Goal: Check status: Check status

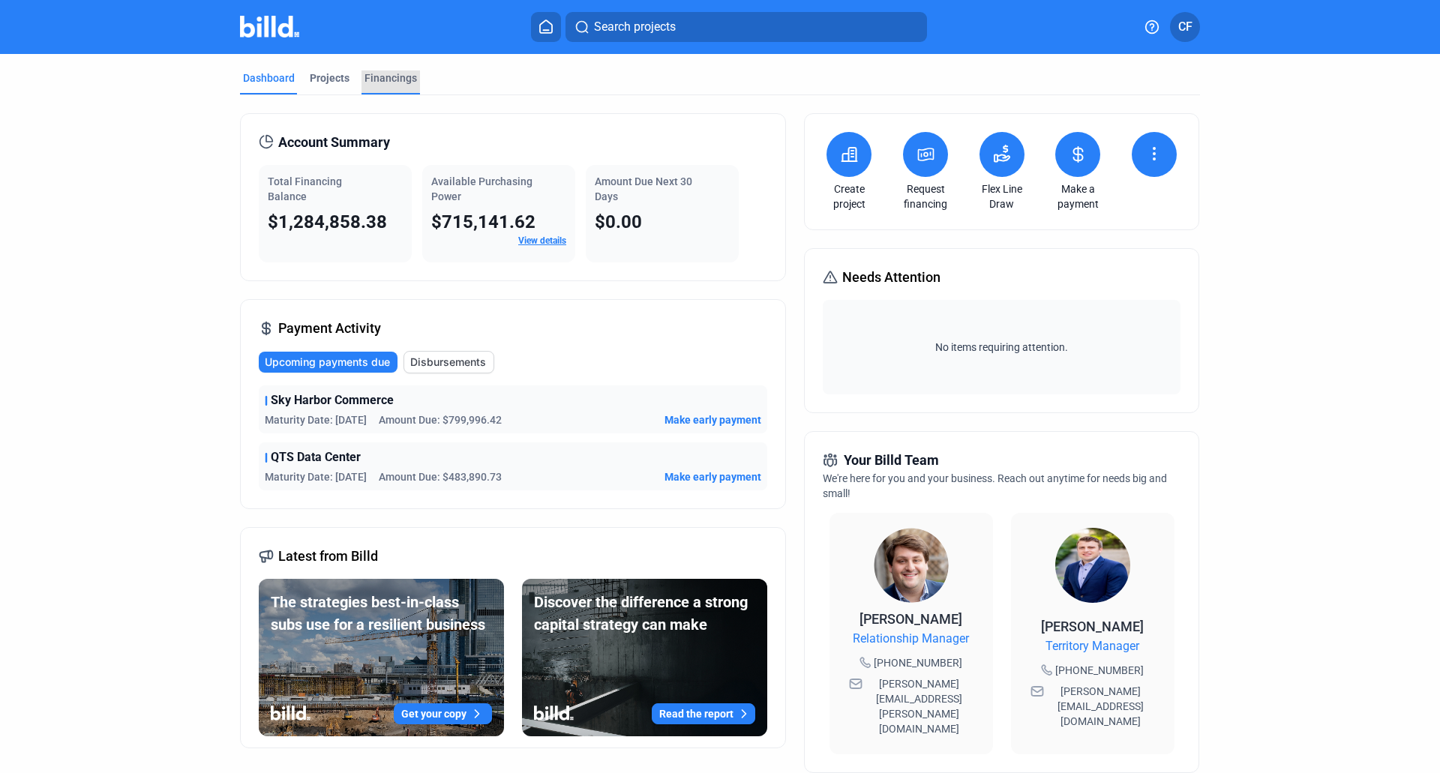
click at [378, 75] on div "Financings" at bounding box center [391, 78] width 53 height 15
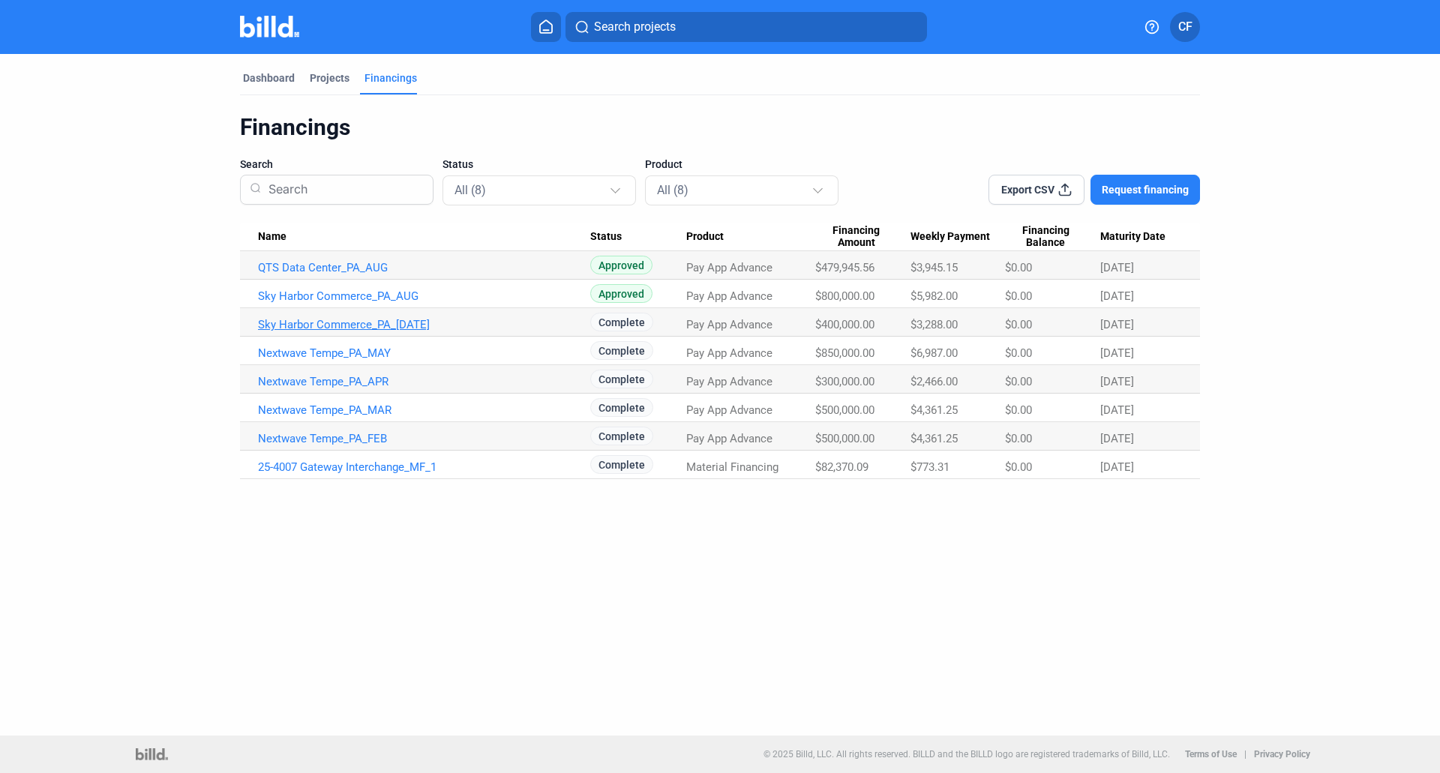
click at [359, 326] on link "Sky Harbor Commerce_PA_[DATE]" at bounding box center [424, 325] width 332 height 14
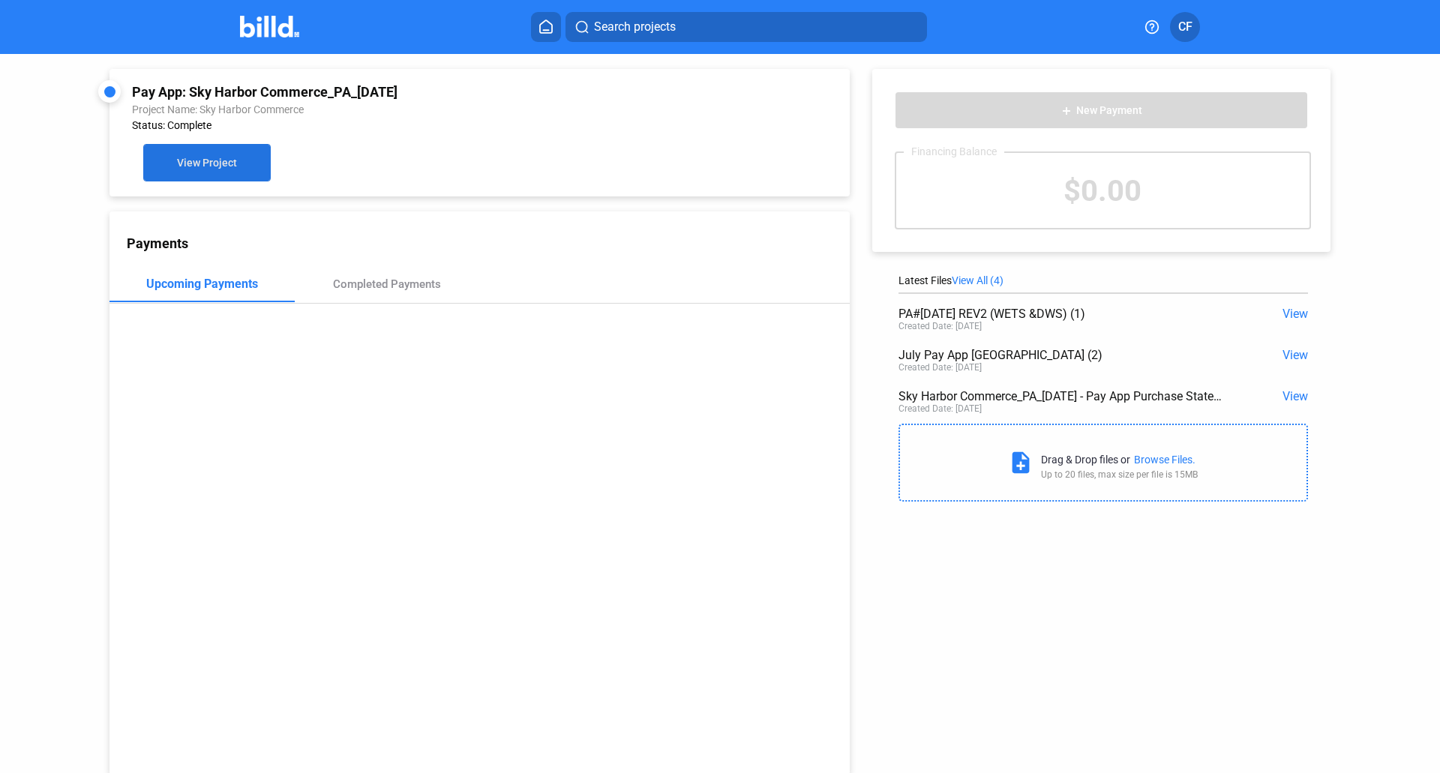
click at [209, 168] on span "View Project" at bounding box center [207, 164] width 60 height 12
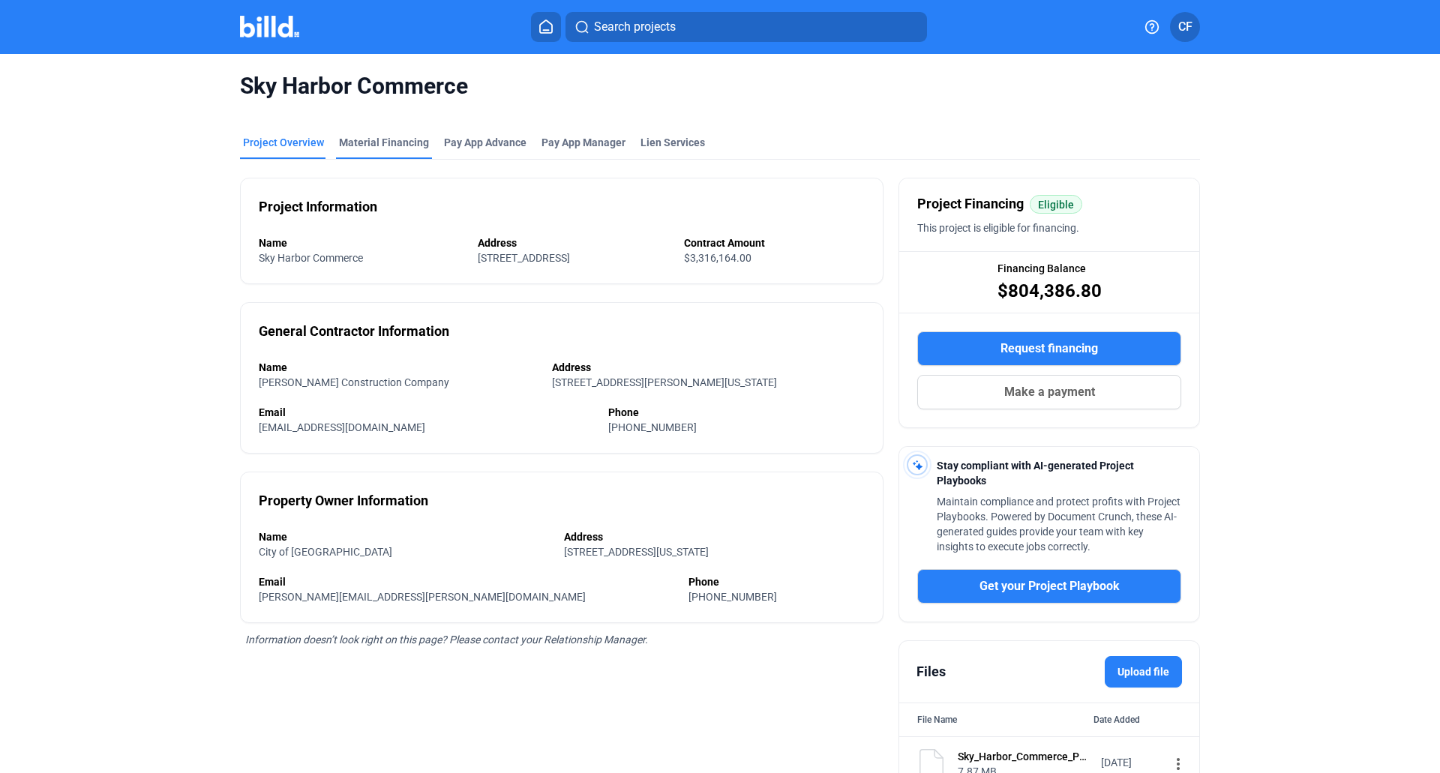
click at [391, 142] on div "Material Financing" at bounding box center [384, 142] width 90 height 15
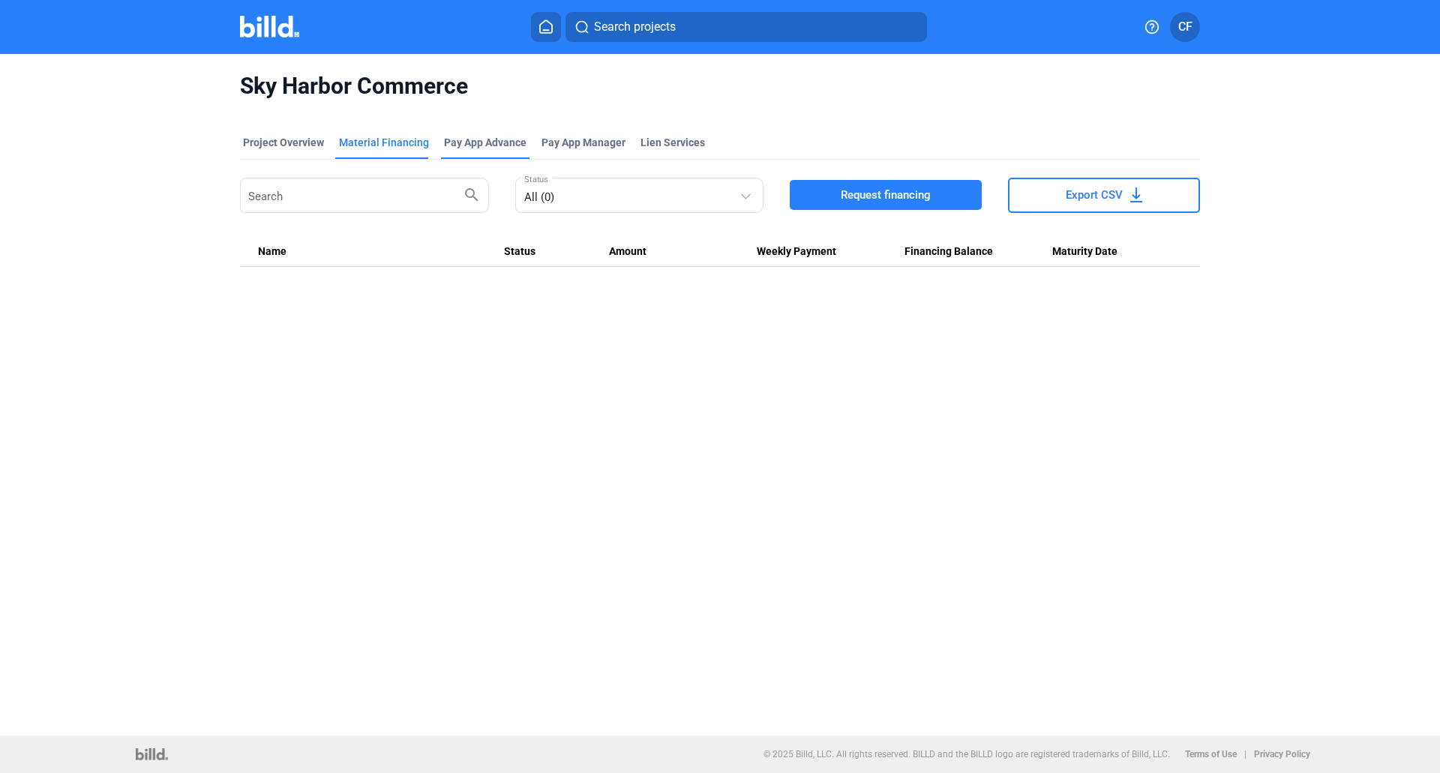
click at [491, 143] on div "Pay App Advance" at bounding box center [485, 142] width 83 height 15
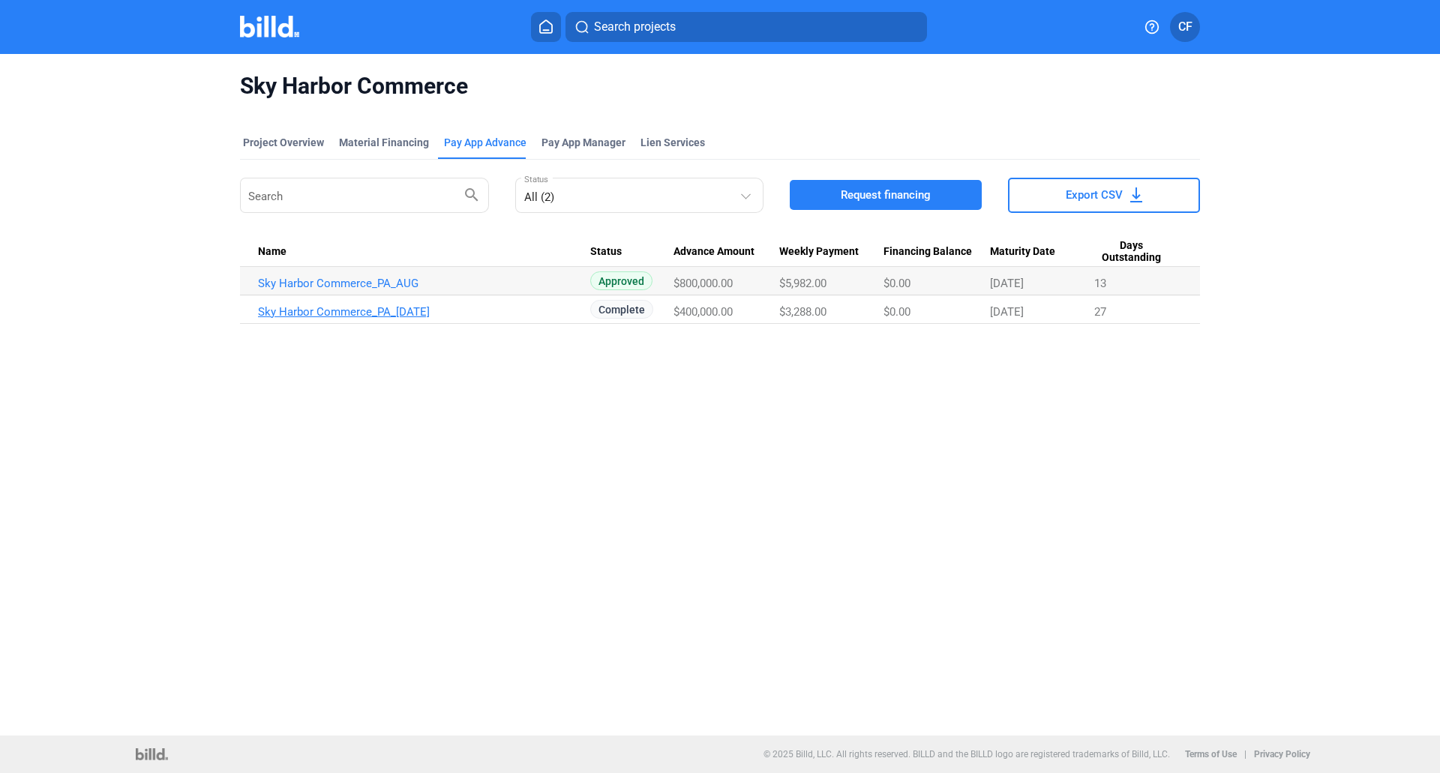
click at [342, 310] on link "Sky Harbor Commerce_PA_[DATE]" at bounding box center [424, 312] width 332 height 14
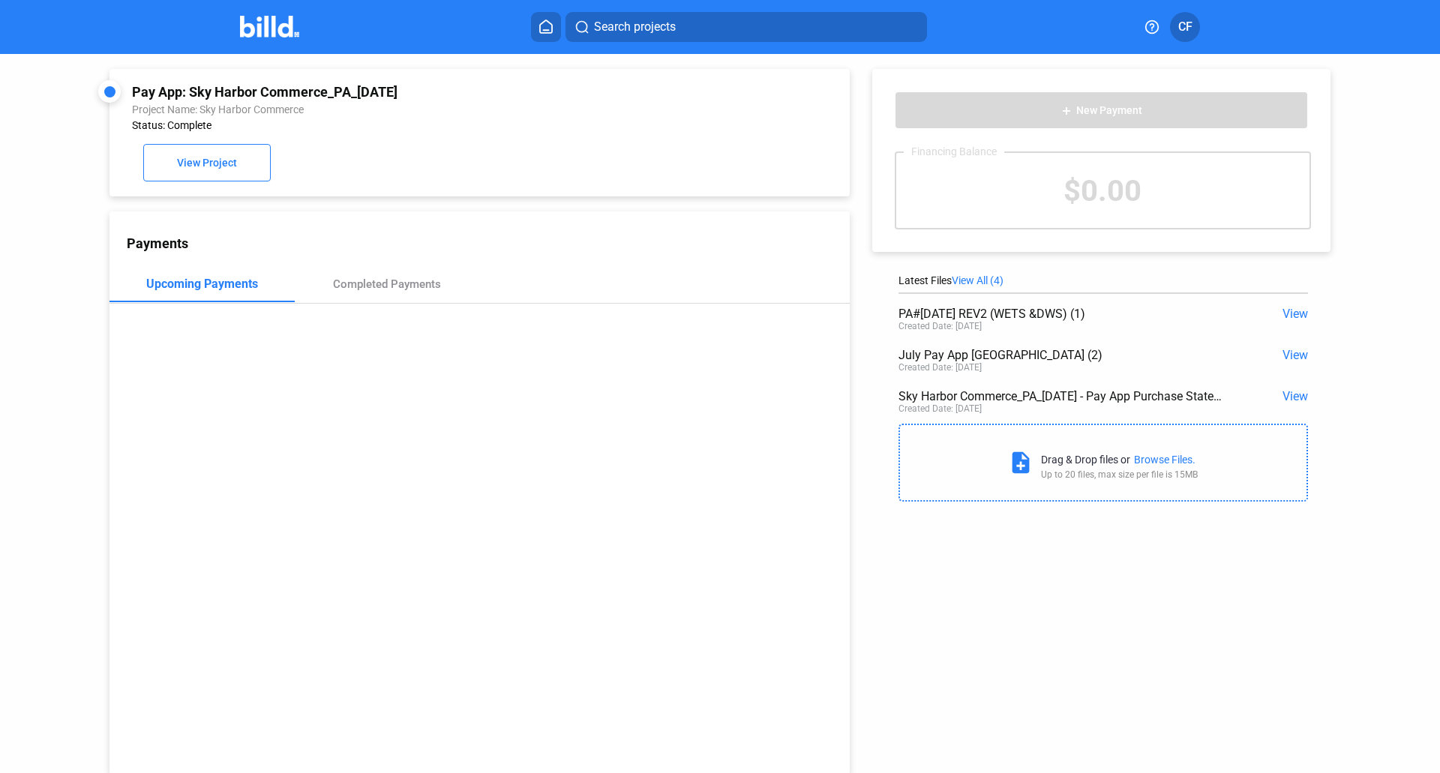
click at [1014, 464] on mat-icon "note_add" at bounding box center [1021, 463] width 26 height 26
click at [1167, 461] on div "Browse Files." at bounding box center [1165, 460] width 62 height 12
click at [1292, 398] on span "View" at bounding box center [1296, 396] width 26 height 14
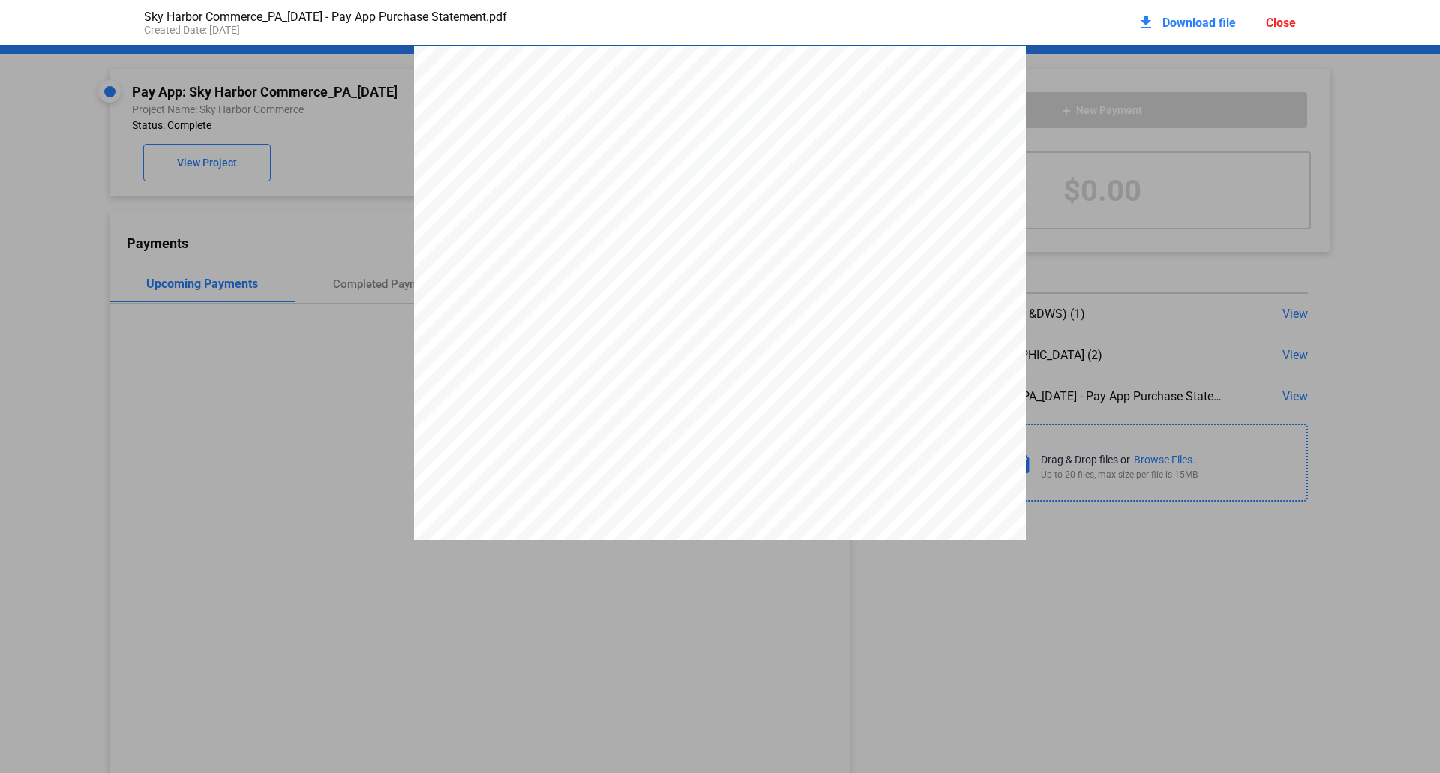
click at [983, 645] on pdf-viewer "PAY APP PURCHASE STATEMENT This PAY APP PURCHASE STATEMENT is being executed an…" at bounding box center [720, 354] width 1440 height 619
click at [1283, 26] on div "Close" at bounding box center [1281, 23] width 30 height 14
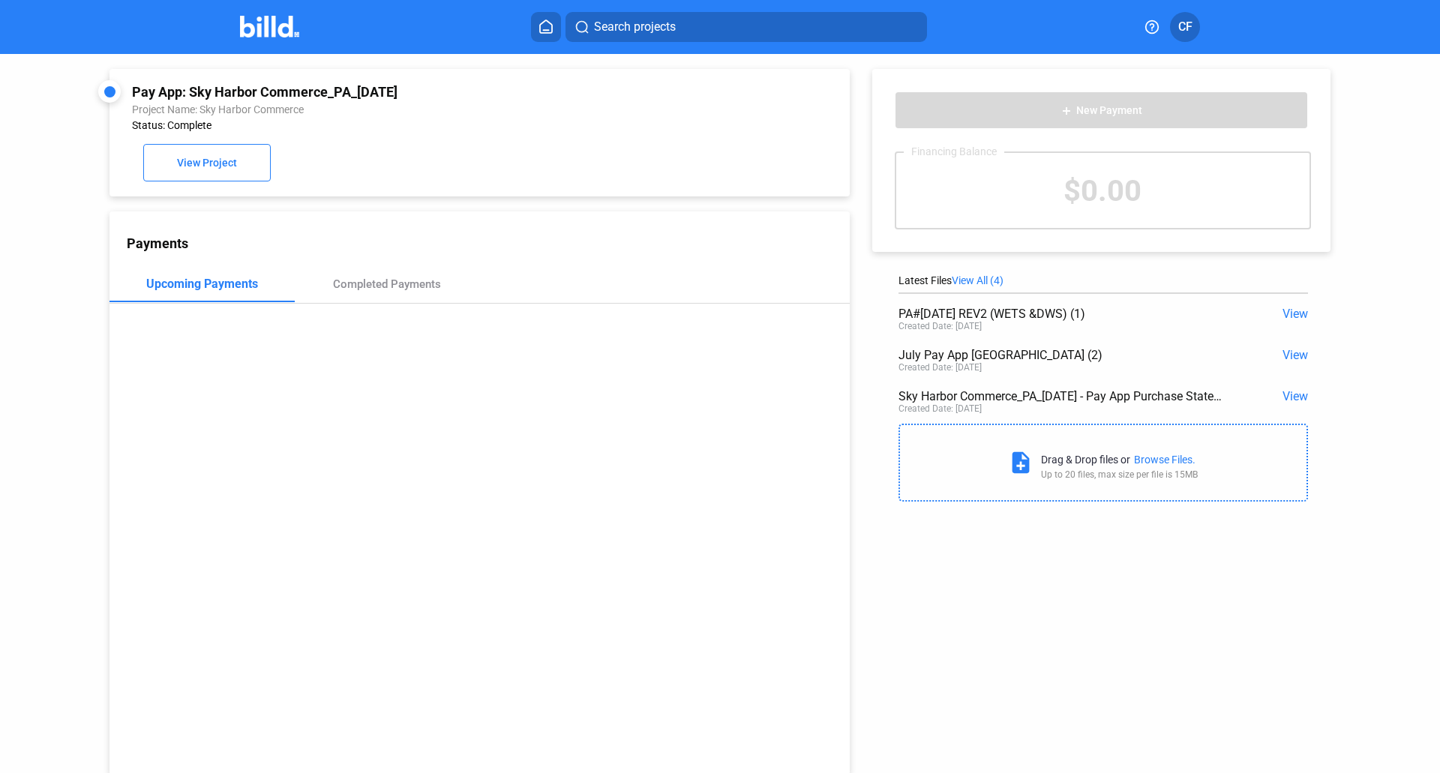
click at [1290, 357] on span "View" at bounding box center [1296, 355] width 26 height 14
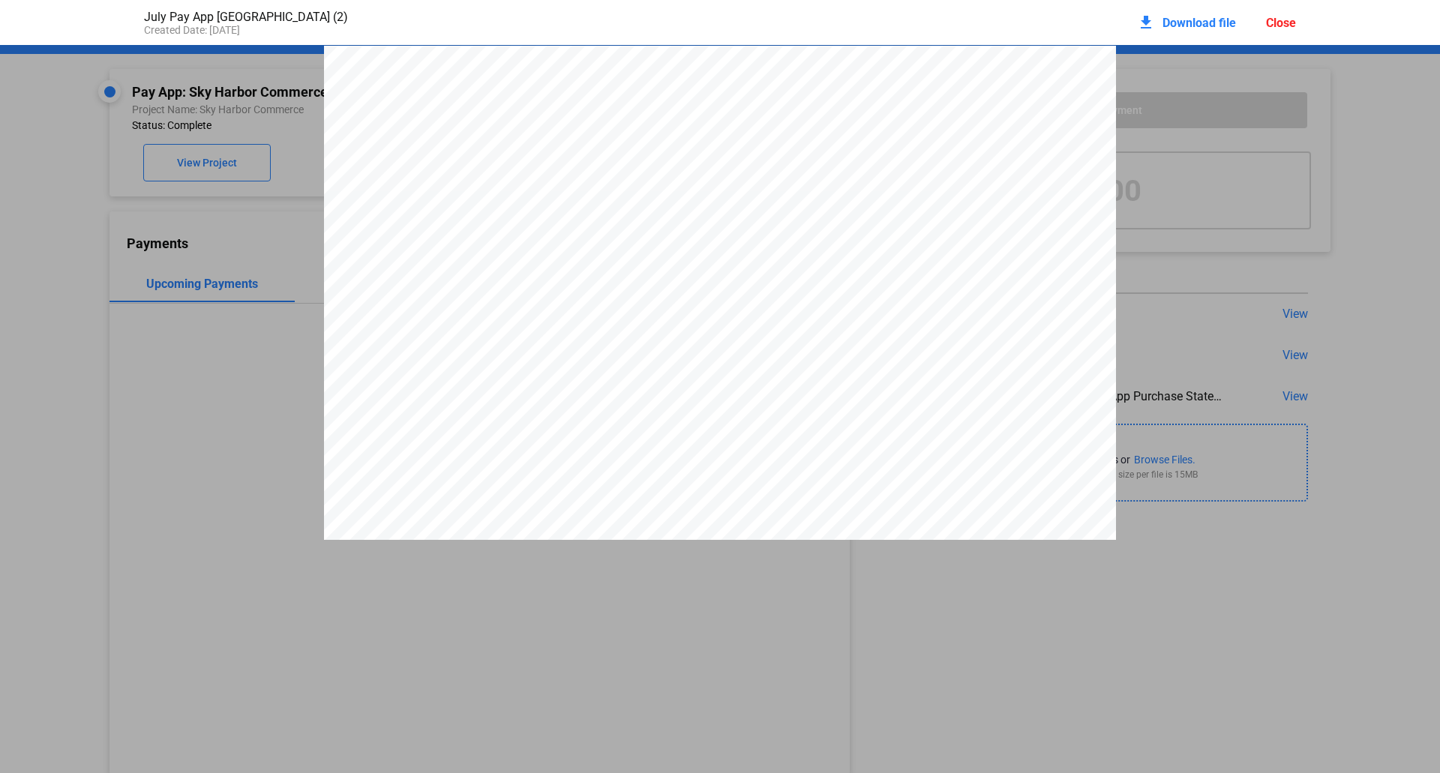
click at [704, 290] on div at bounding box center [720, 352] width 792 height 612
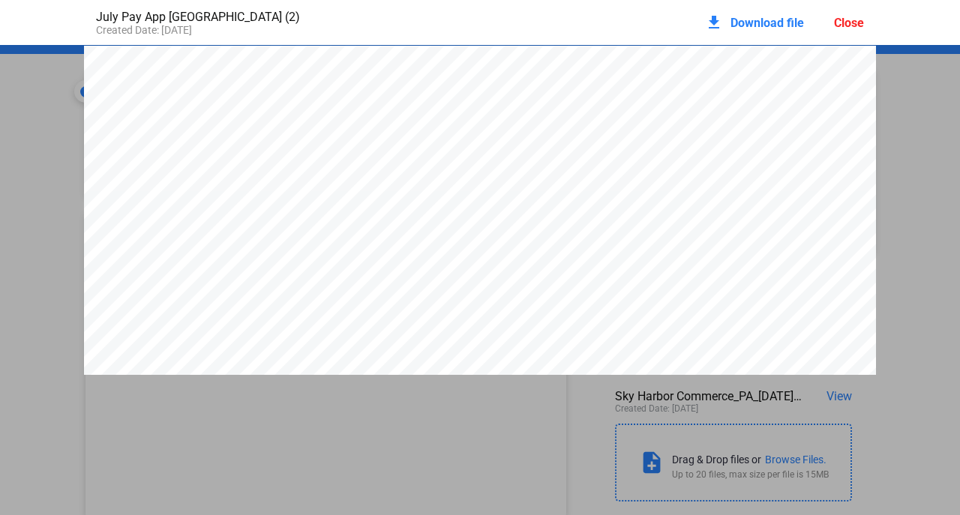
scroll to position [8, 0]
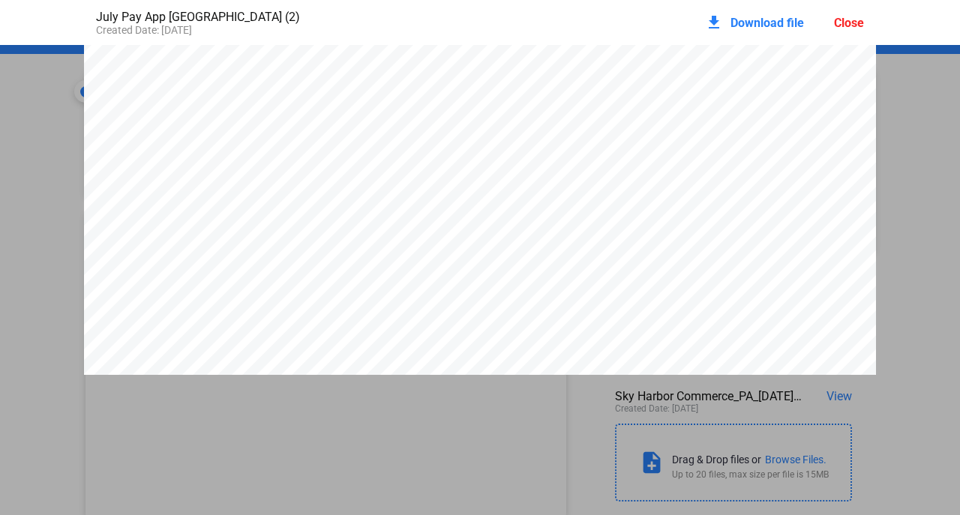
drag, startPoint x: 704, startPoint y: 290, endPoint x: 470, endPoint y: 194, distance: 254.0
click at [470, 194] on div at bounding box center [480, 344] width 792 height 612
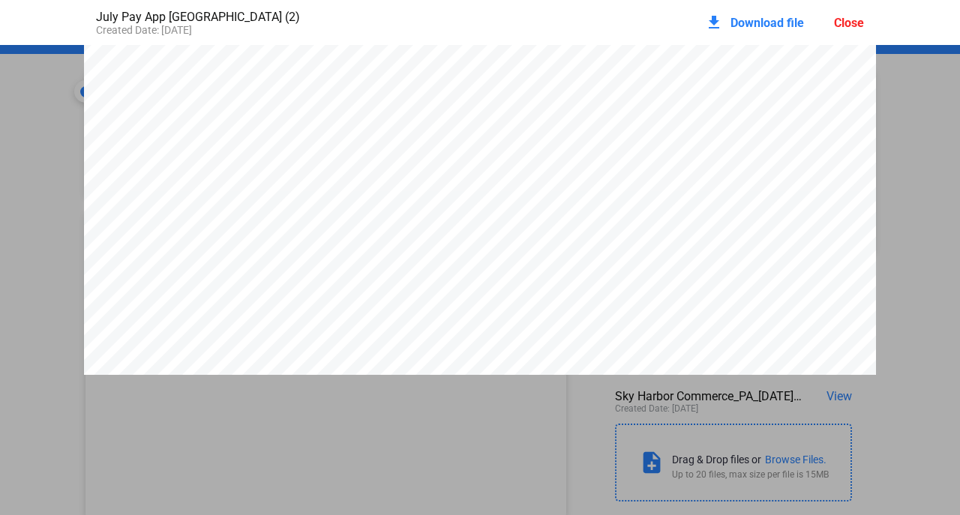
click at [470, 194] on div at bounding box center [480, 344] width 792 height 612
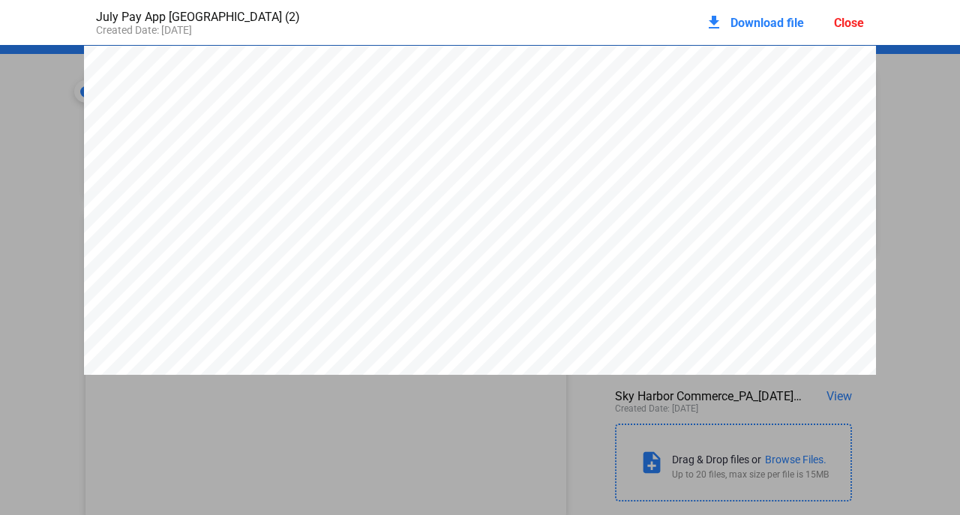
drag, startPoint x: 470, startPoint y: 194, endPoint x: 470, endPoint y: 204, distance: 10.5
click at [470, 204] on div at bounding box center [480, 352] width 792 height 612
click at [855, 26] on div "Close" at bounding box center [849, 23] width 30 height 14
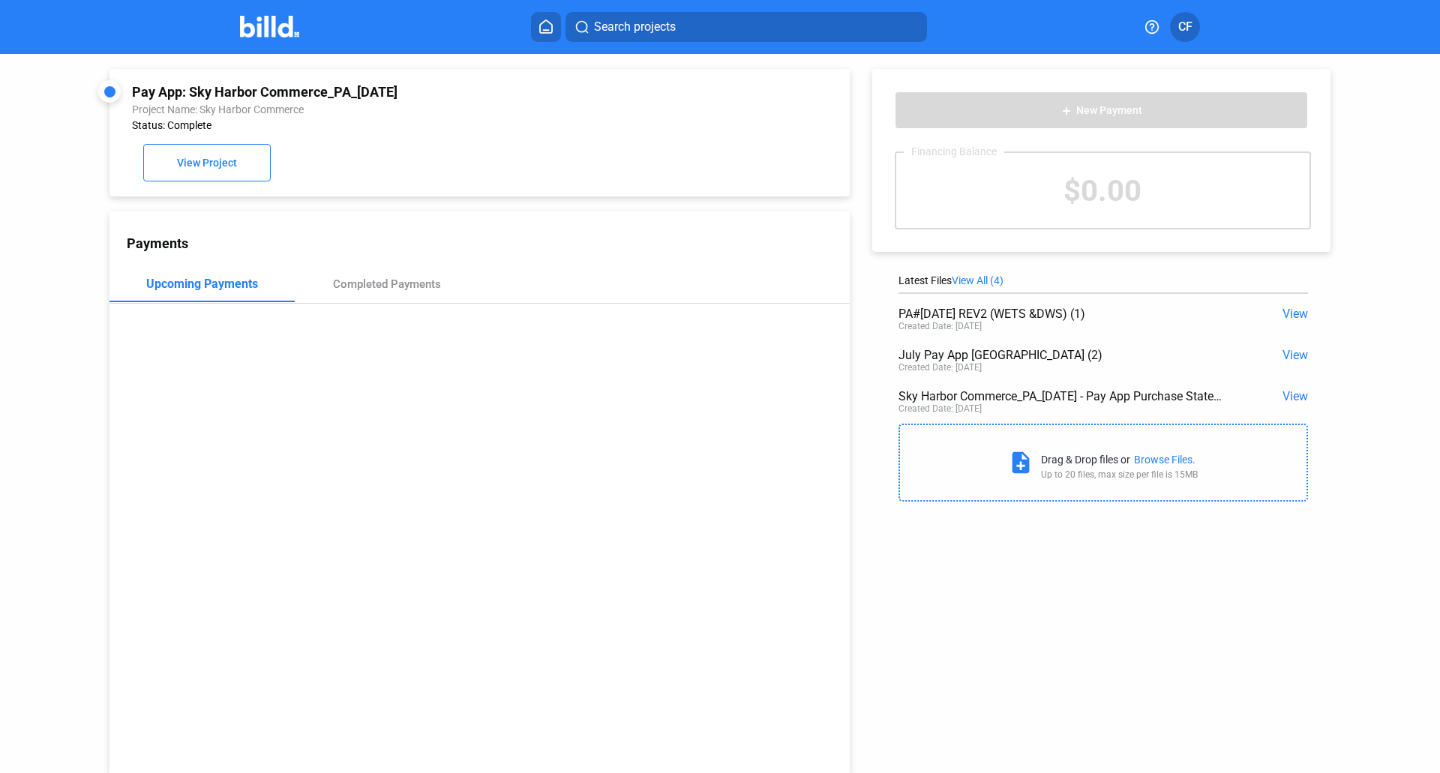
click at [1296, 394] on span "View" at bounding box center [1296, 396] width 26 height 14
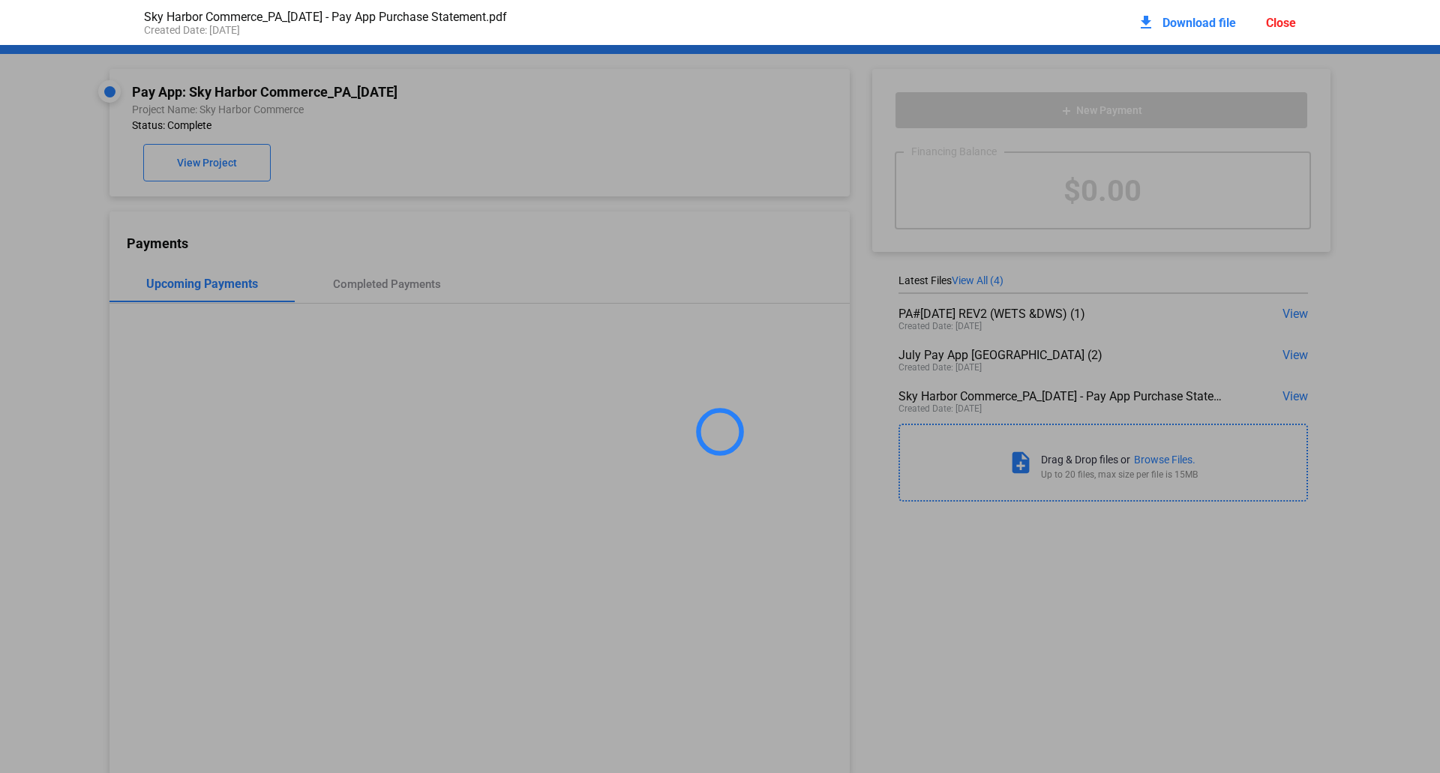
click at [1296, 394] on div "Sky Harbor Commerce_PA_[DATE] - Pay App Purchase Statement.pdf Created Date: [D…" at bounding box center [720, 386] width 1440 height 773
click at [1296, 394] on div at bounding box center [720, 431] width 1440 height 773
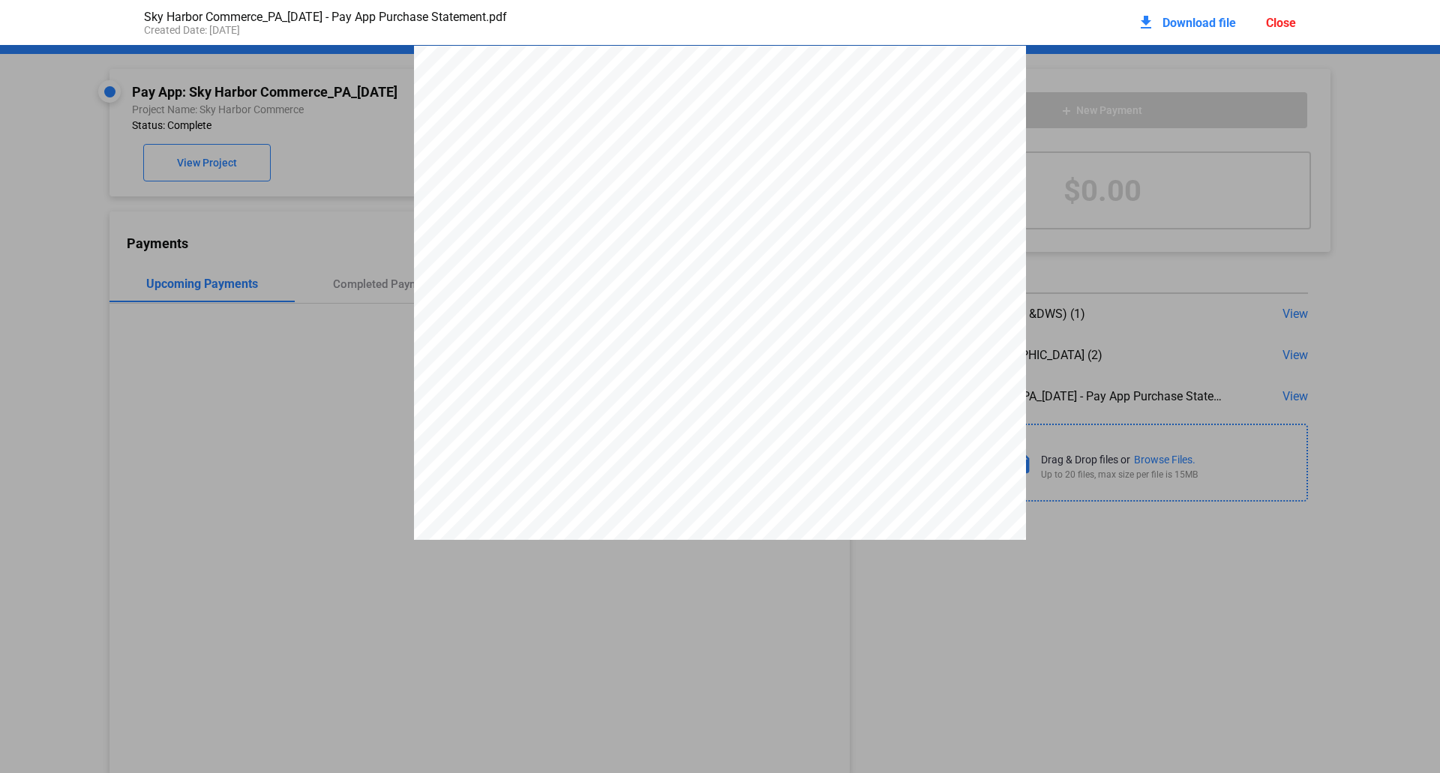
click at [1279, 23] on div "Close" at bounding box center [1281, 23] width 30 height 14
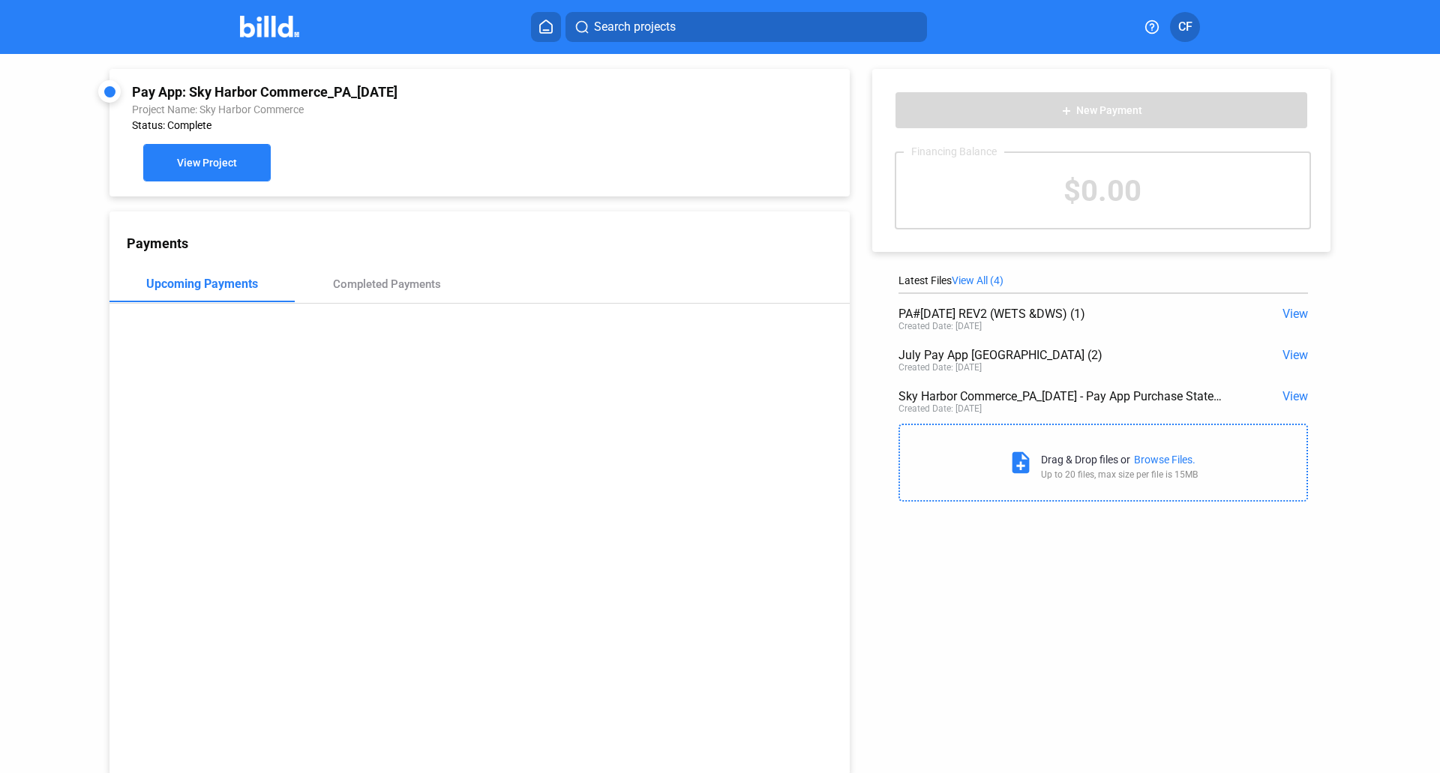
click at [200, 166] on span "View Project" at bounding box center [207, 164] width 60 height 12
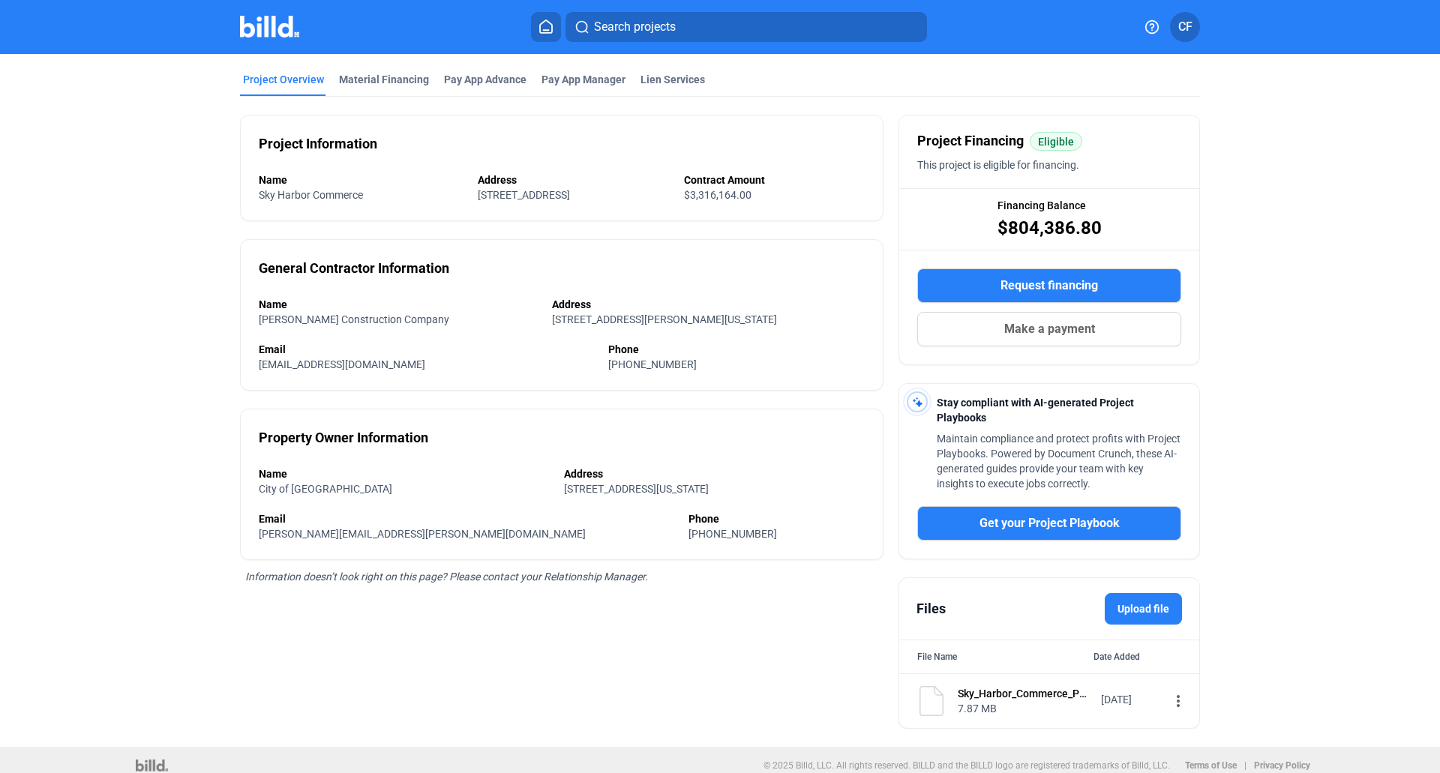
scroll to position [75, 0]
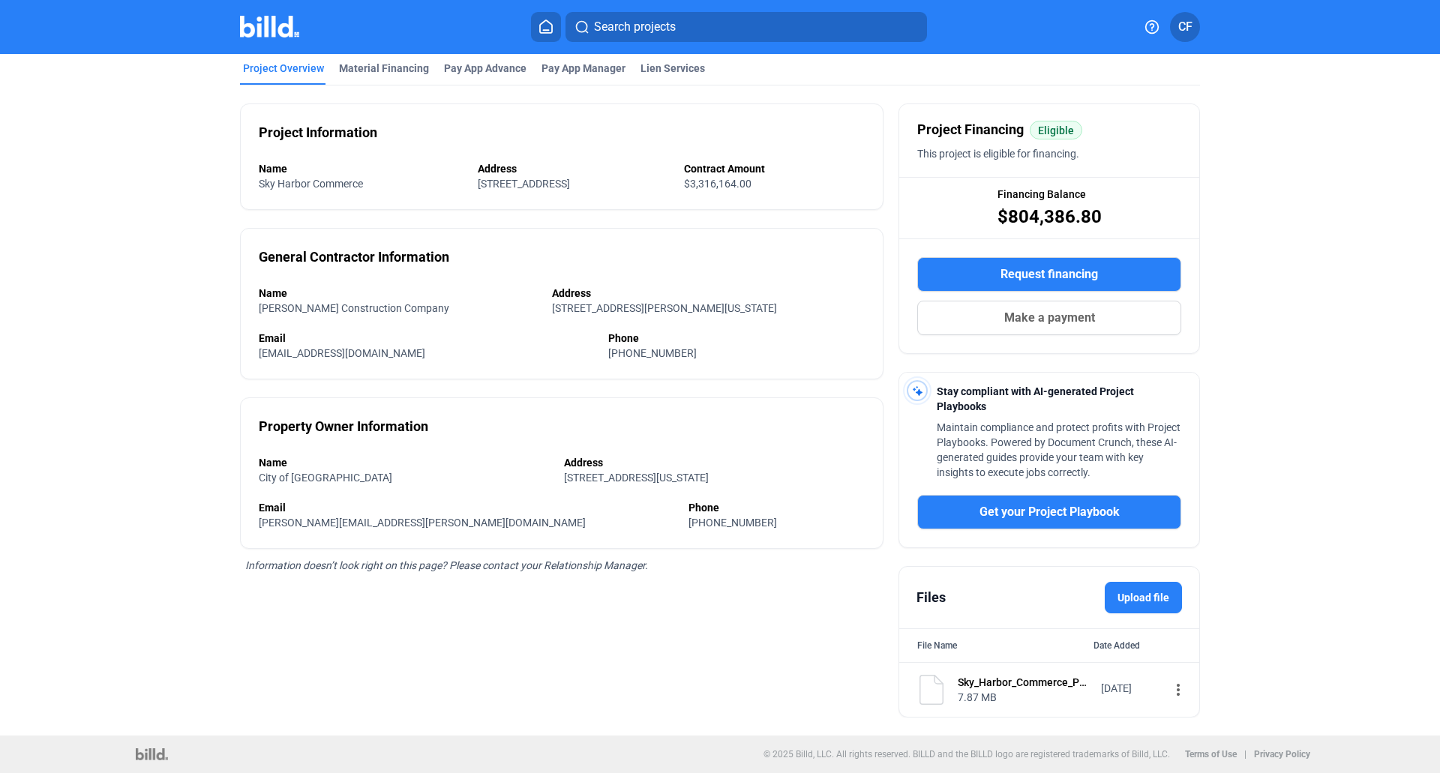
click at [933, 692] on img at bounding box center [932, 690] width 30 height 30
click at [1171, 695] on mat-icon "more_vert" at bounding box center [1179, 690] width 18 height 18
click at [1183, 719] on span "View" at bounding box center [1182, 716] width 22 height 11
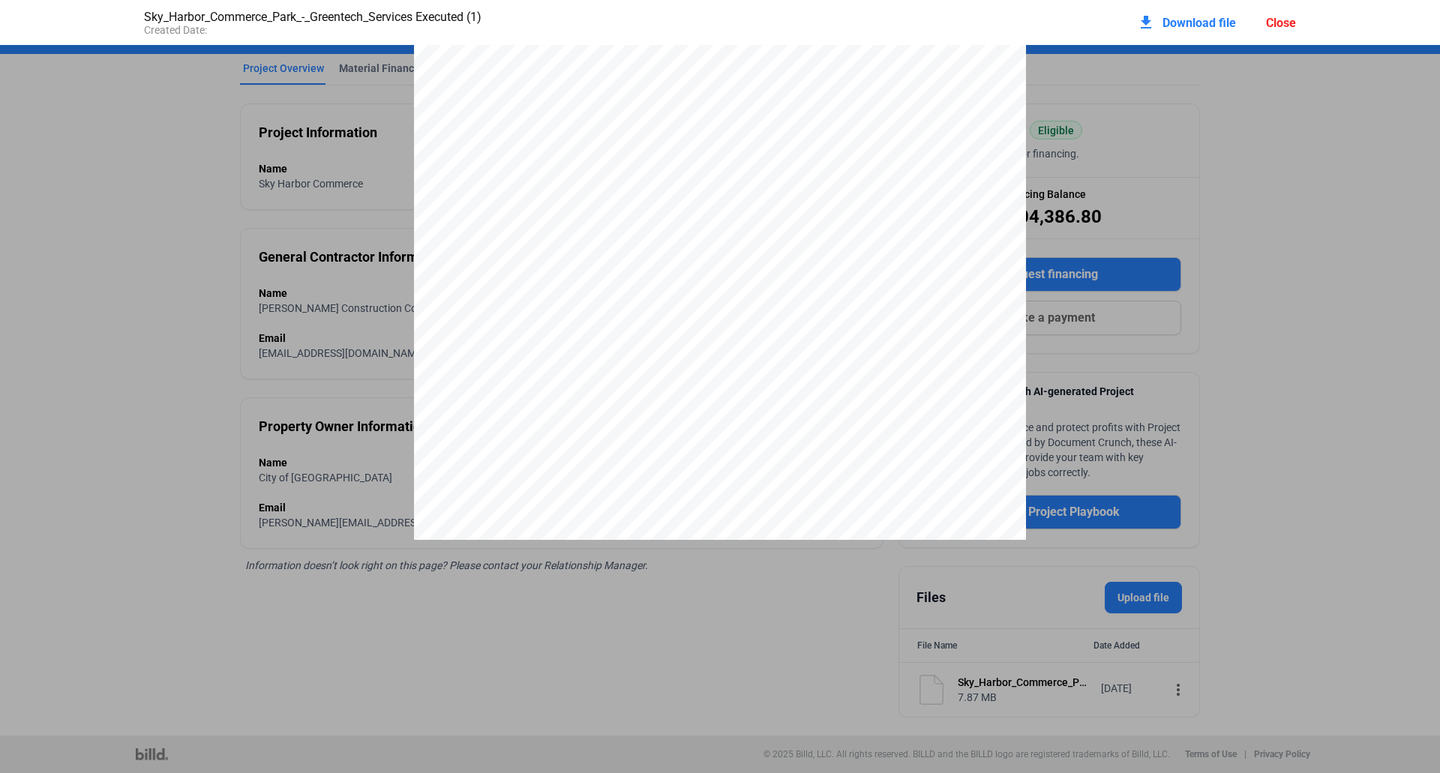
scroll to position [20564, 0]
click at [1277, 25] on div "Close" at bounding box center [1281, 23] width 30 height 14
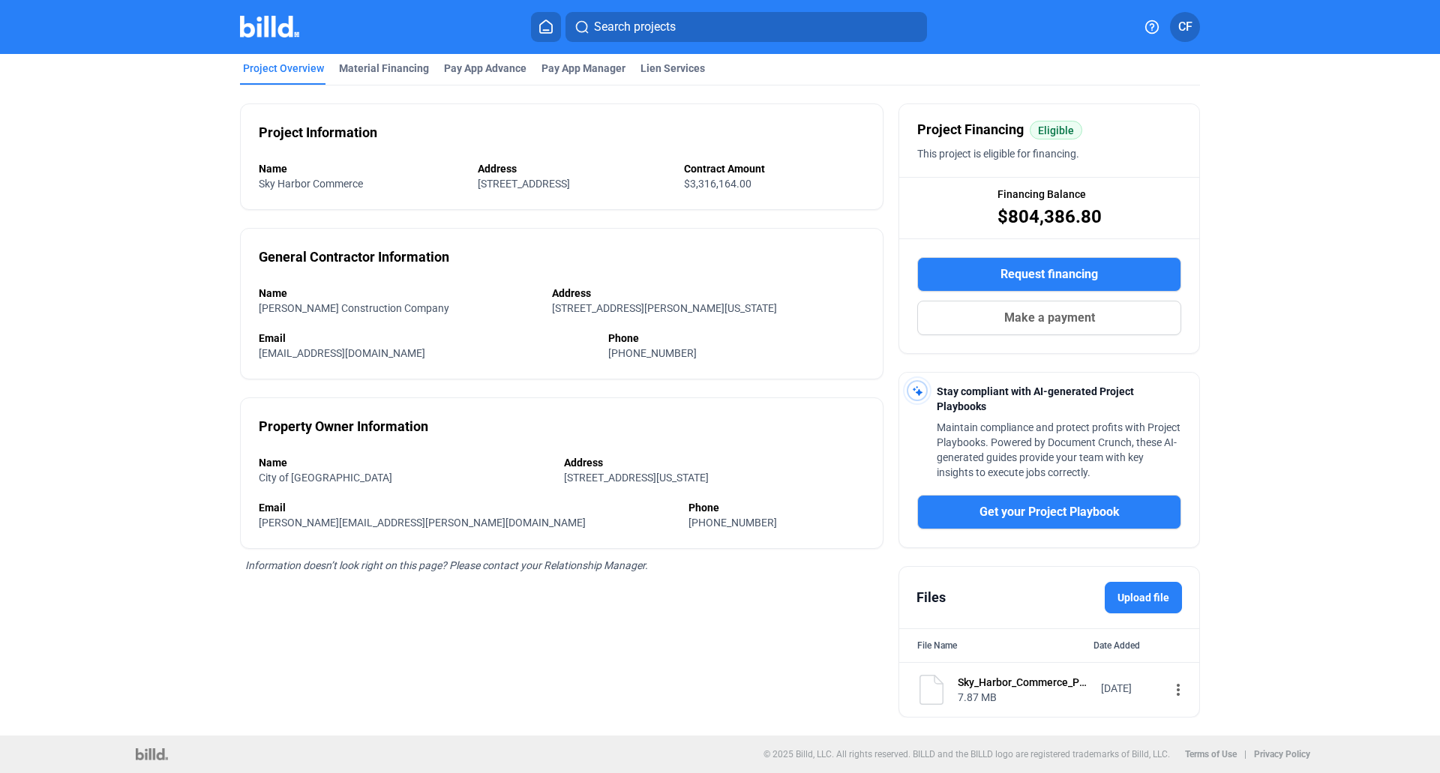
click at [1170, 689] on mat-icon "more_vert" at bounding box center [1179, 690] width 18 height 18
click at [1208, 756] on button "Download" at bounding box center [1264, 753] width 210 height 36
click at [385, 65] on div "Material Financing" at bounding box center [384, 68] width 90 height 15
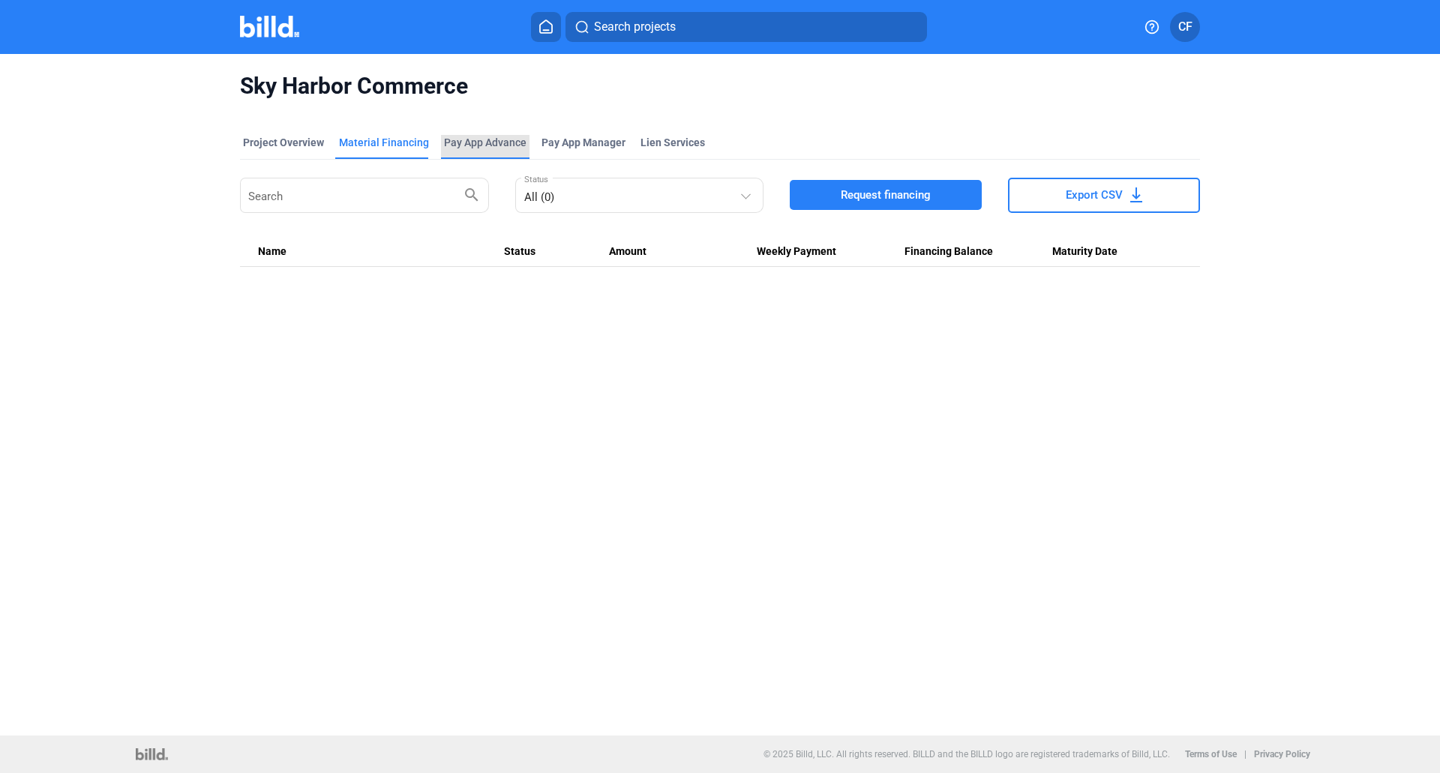
click at [506, 146] on div "Pay App Advance" at bounding box center [485, 142] width 83 height 15
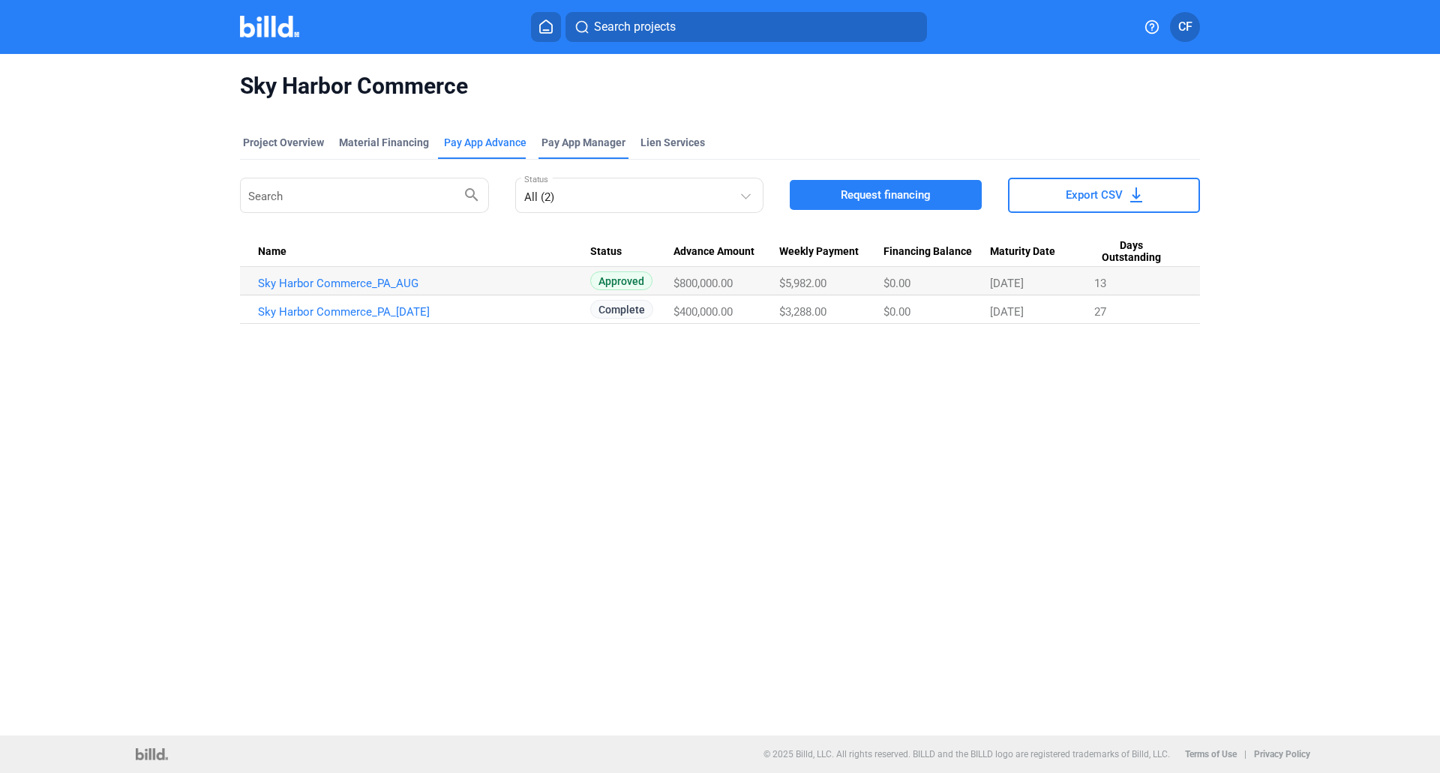
click at [595, 140] on span "Pay App Manager" at bounding box center [584, 142] width 84 height 15
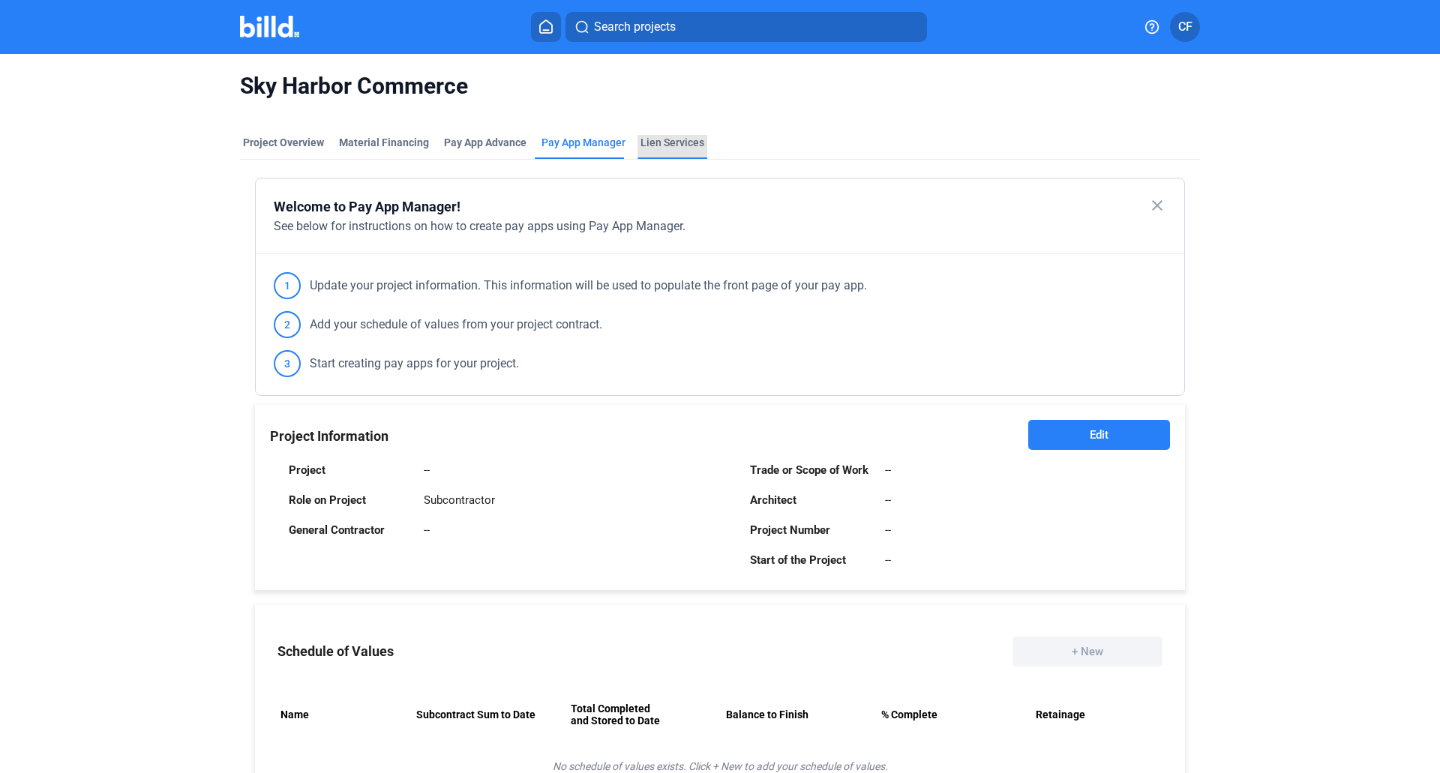
click at [671, 139] on div "Lien Services" at bounding box center [673, 142] width 64 height 15
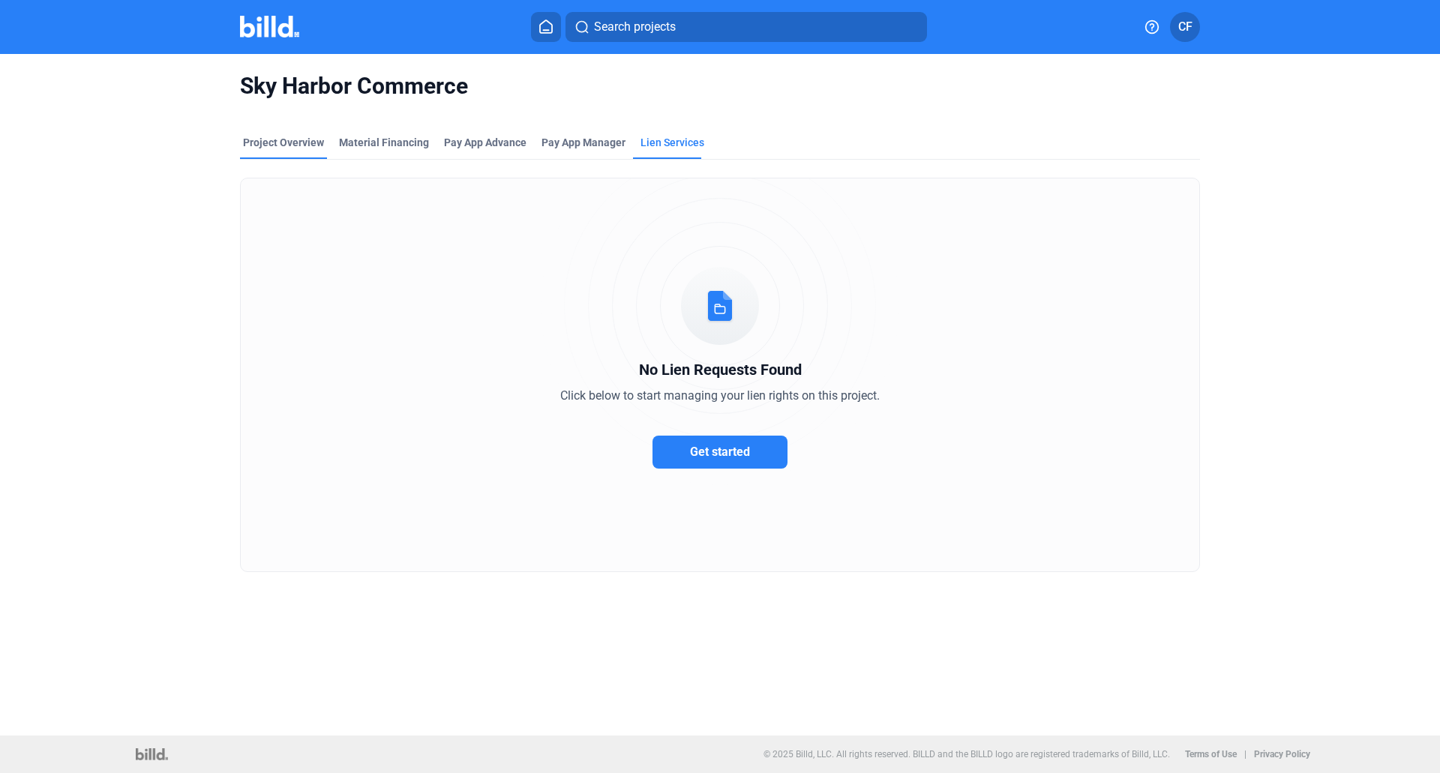
click at [302, 141] on div "Project Overview" at bounding box center [283, 142] width 81 height 15
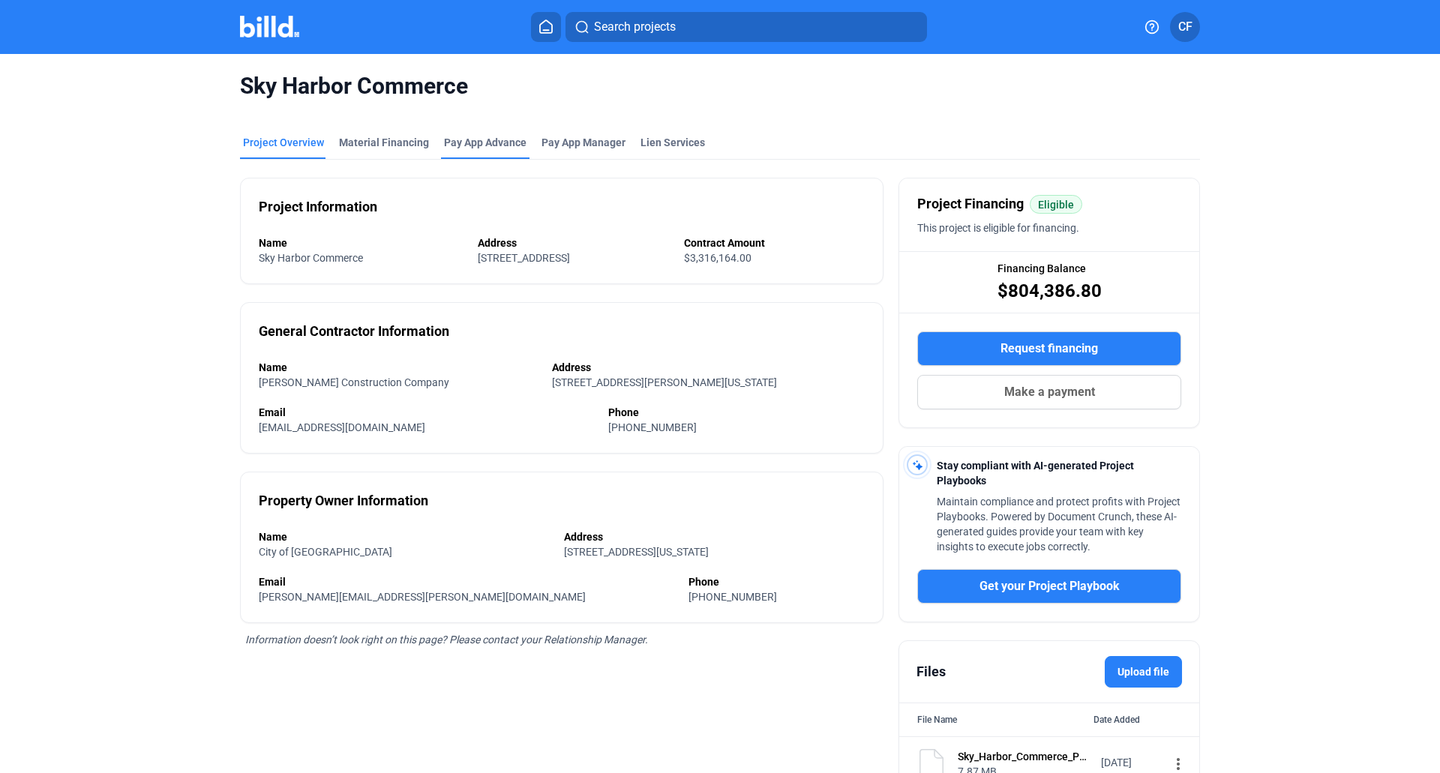
click at [472, 143] on div "Pay App Advance" at bounding box center [485, 142] width 83 height 15
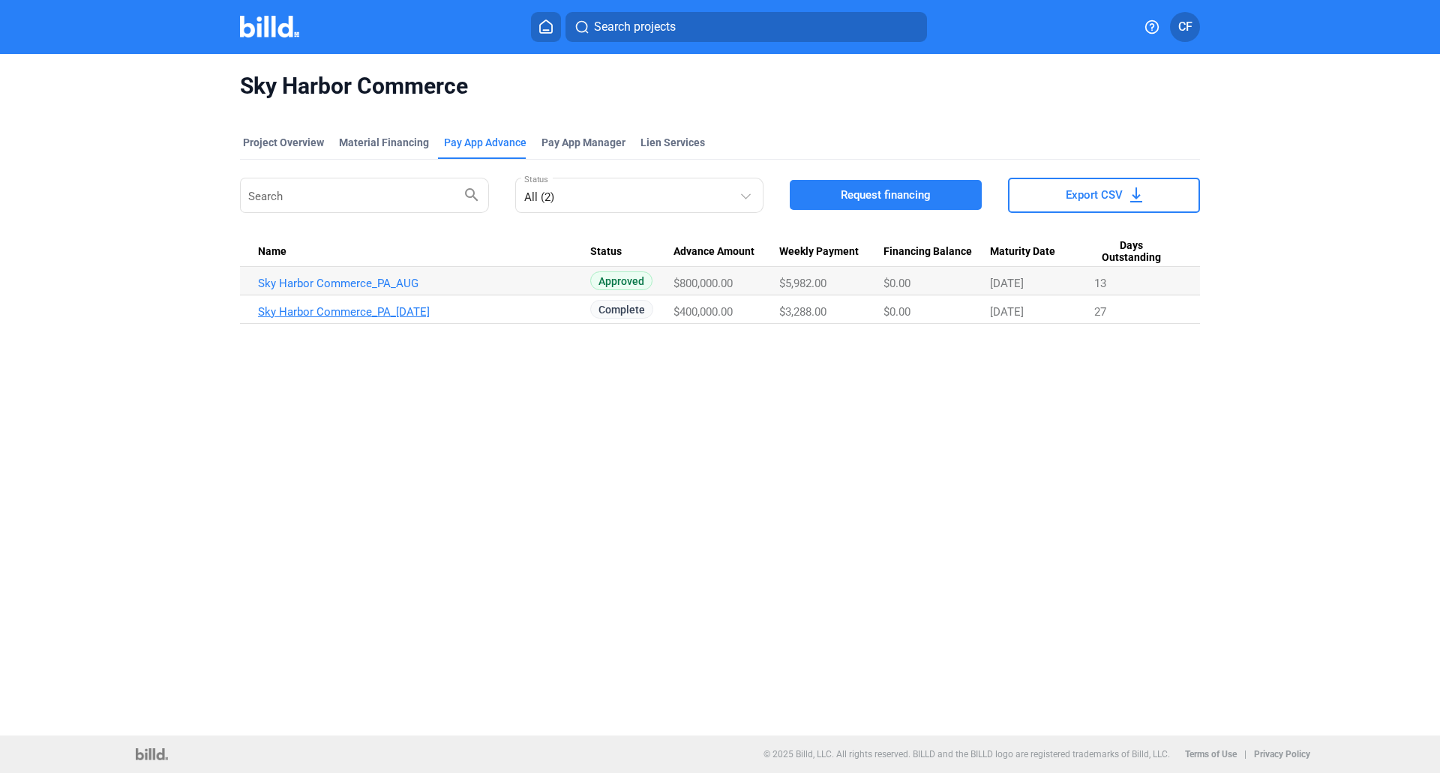
click at [370, 312] on link "Sky Harbor Commerce_PA_[DATE]" at bounding box center [424, 312] width 332 height 14
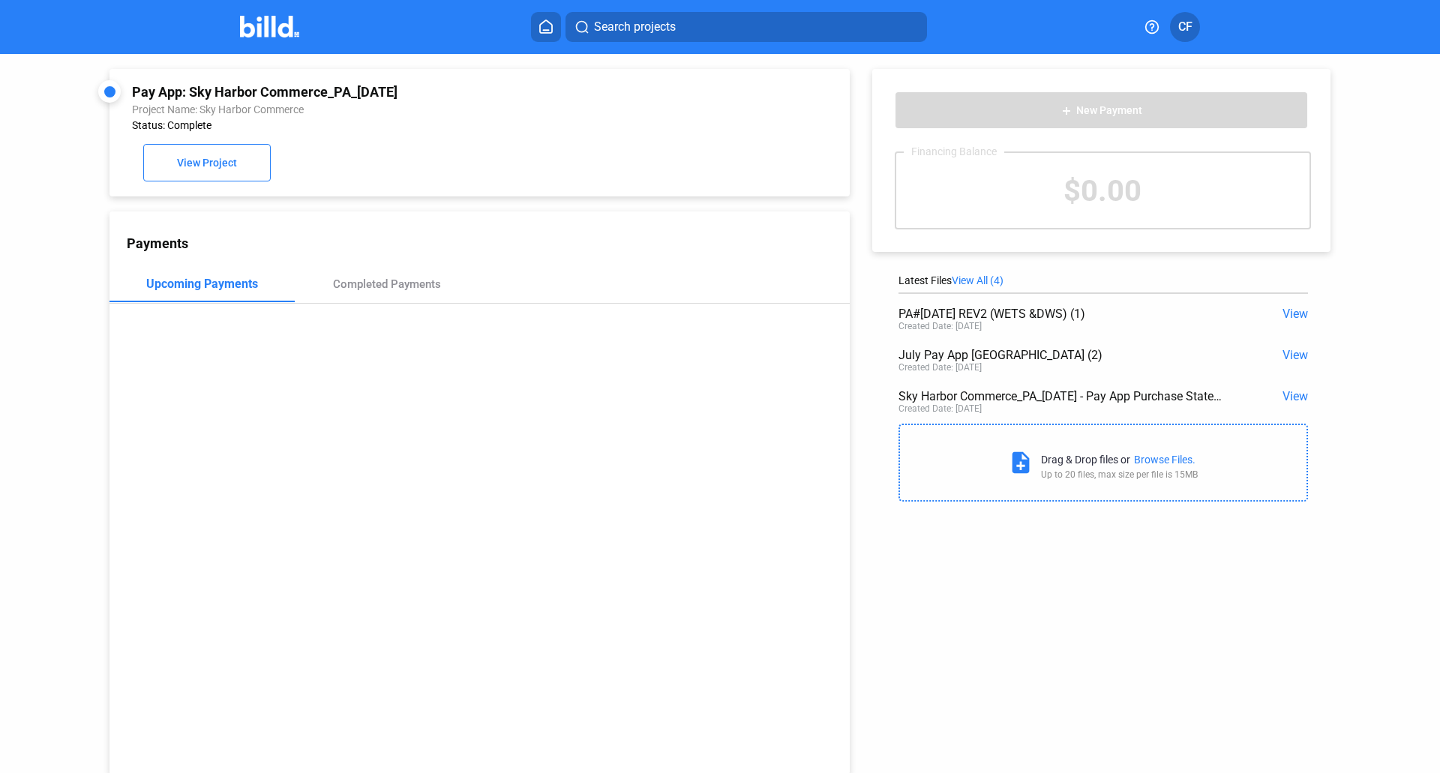
click at [1295, 393] on span "View" at bounding box center [1296, 396] width 26 height 14
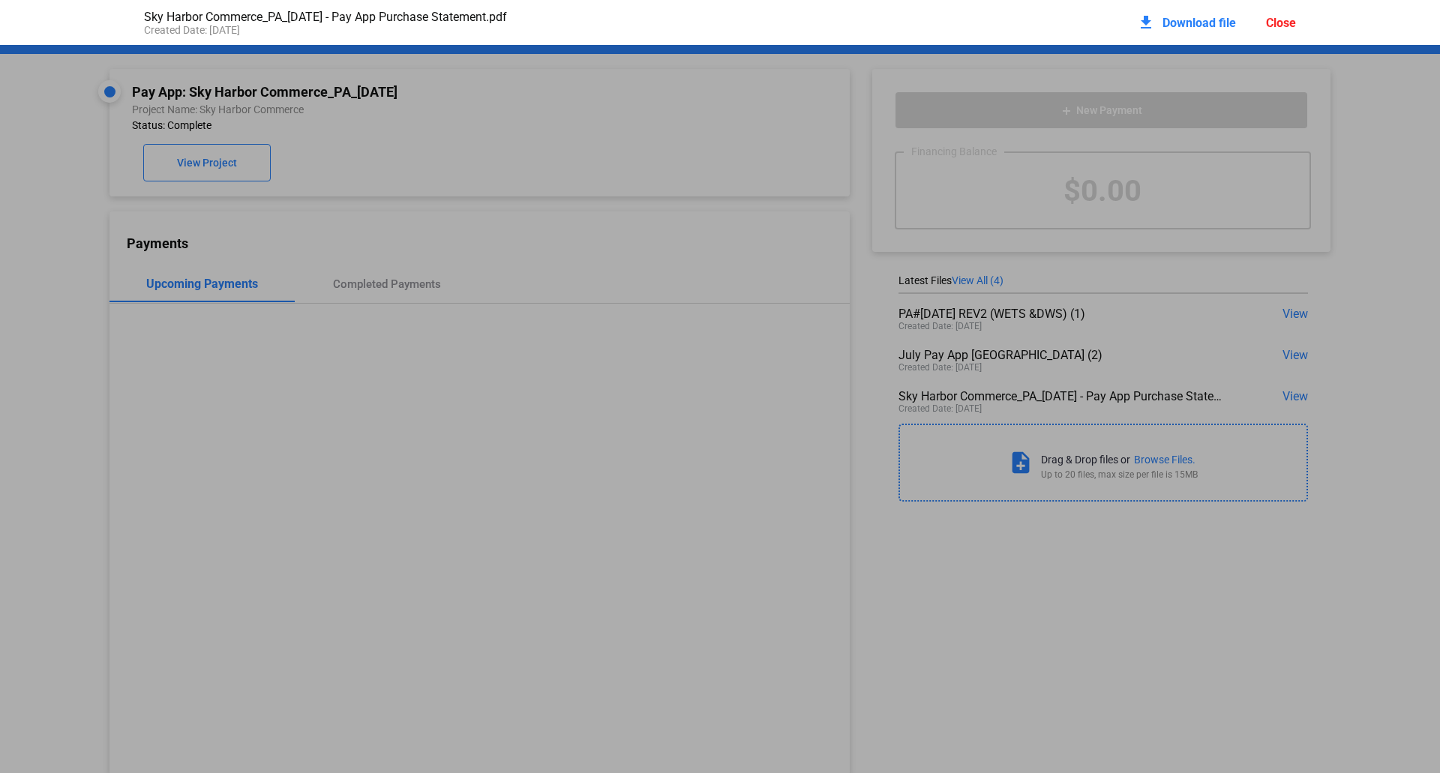
scroll to position [8, 0]
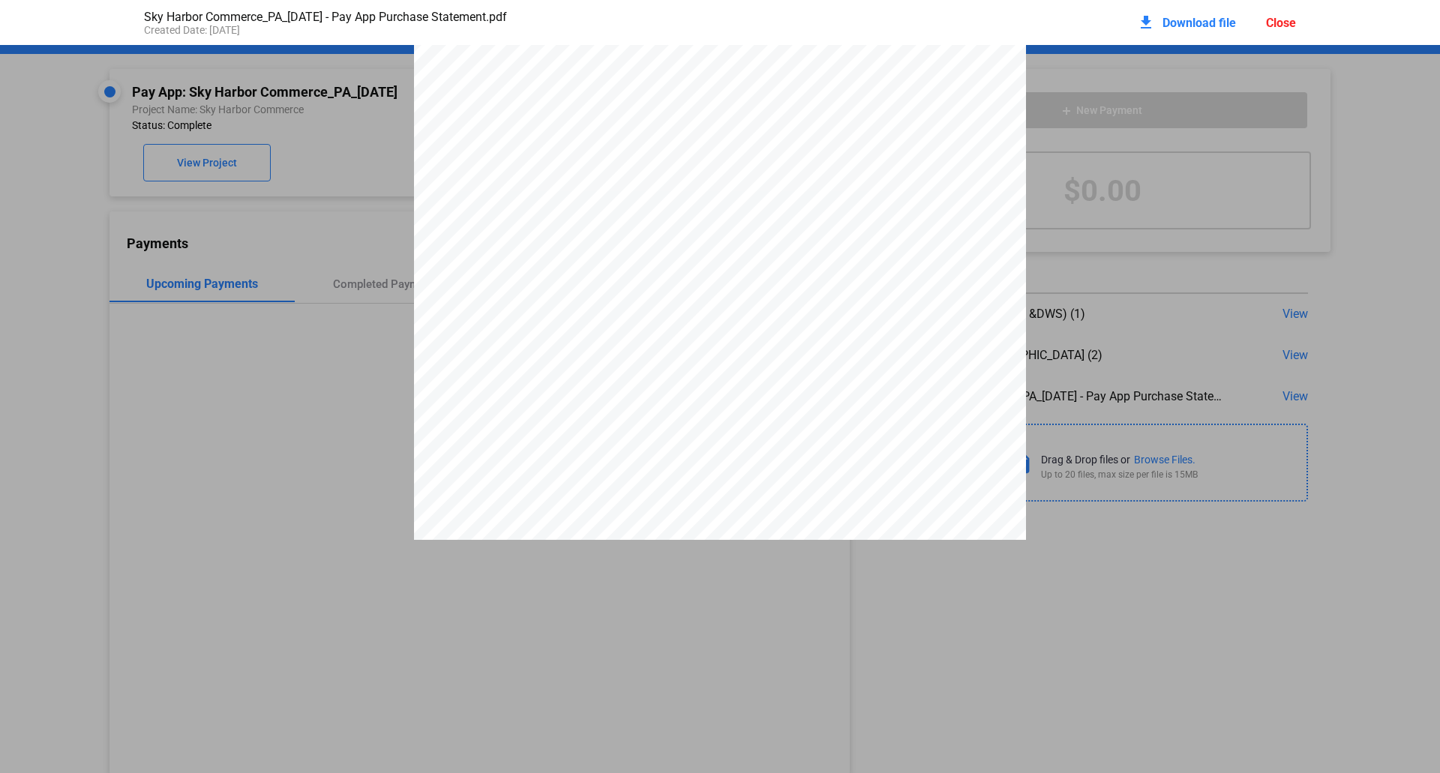
click at [1212, 21] on span "Download file" at bounding box center [1200, 23] width 74 height 14
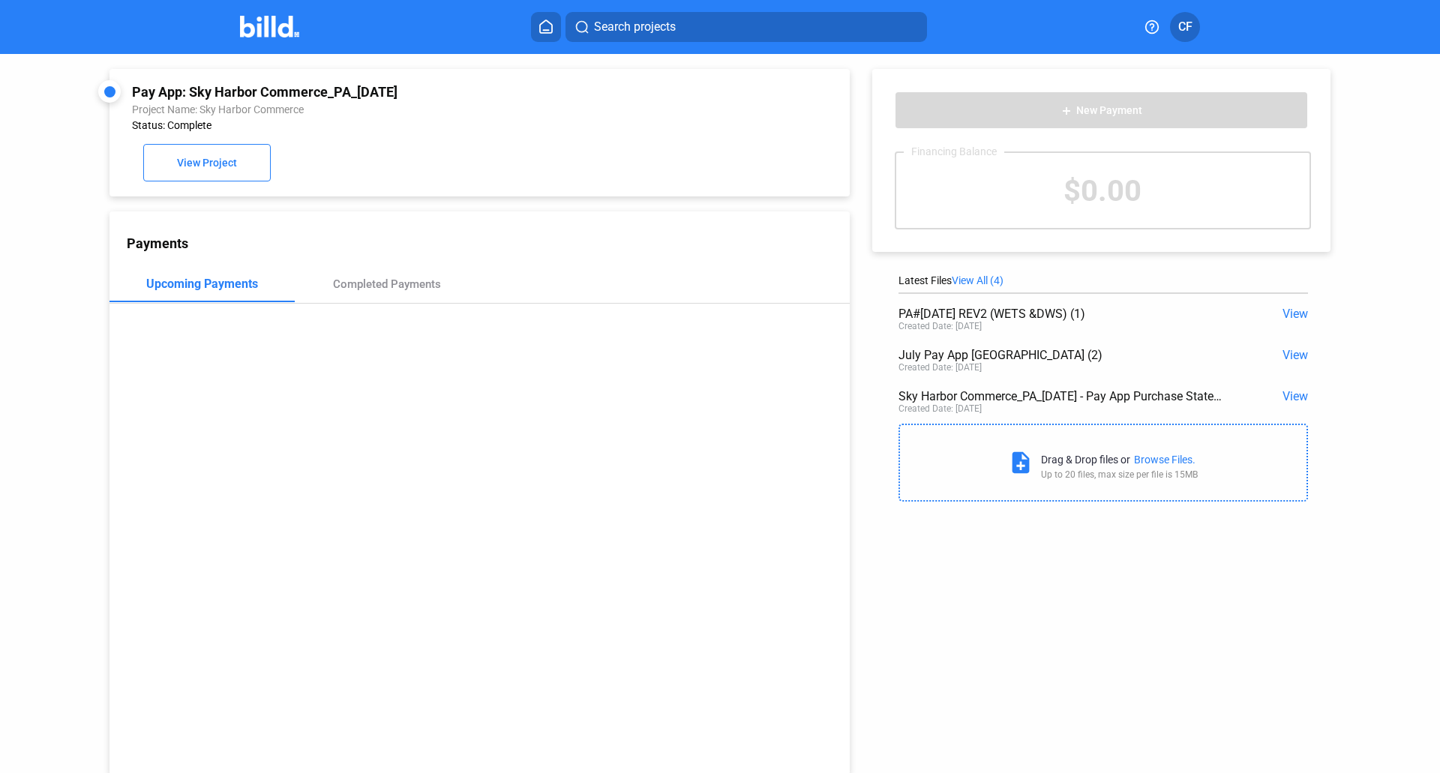
click at [1291, 353] on span "View" at bounding box center [1296, 355] width 26 height 14
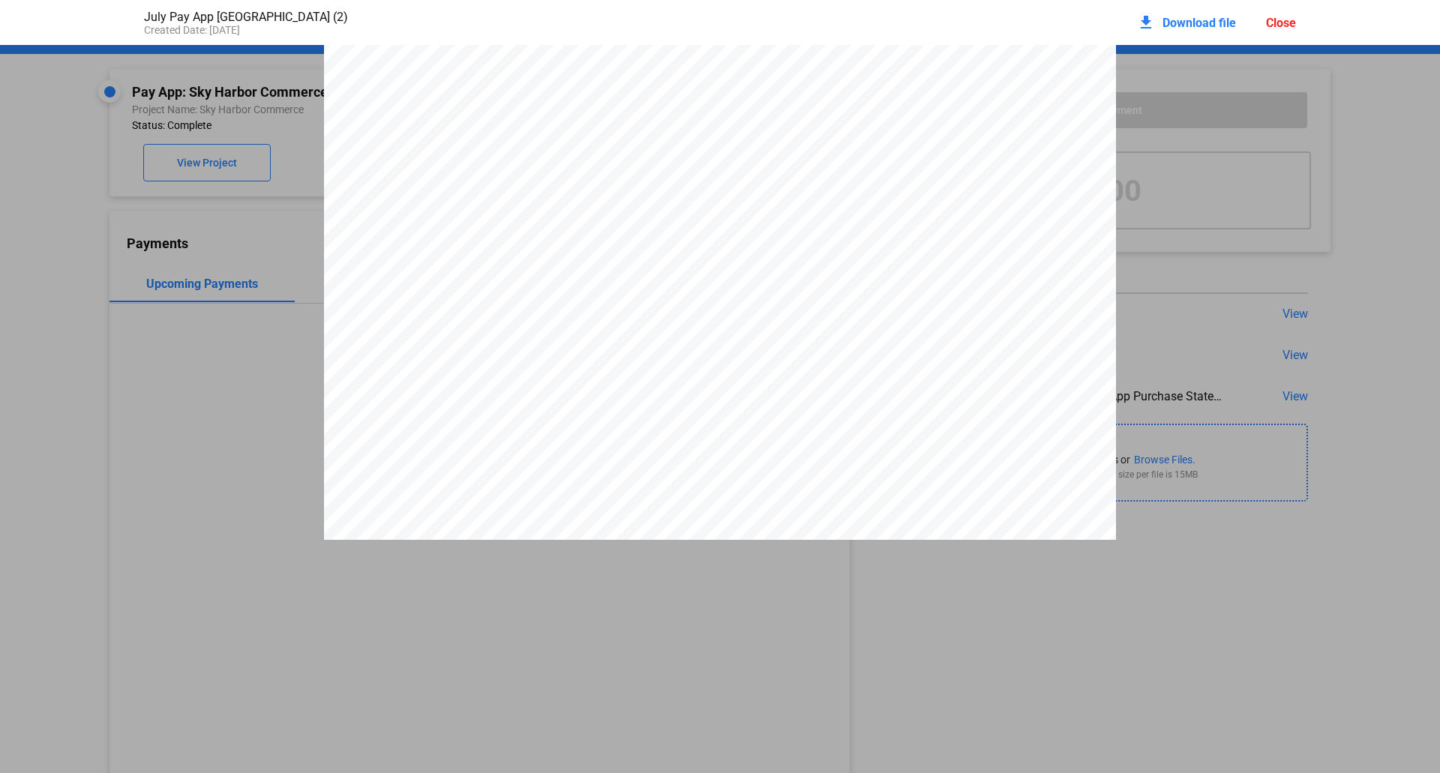
click at [1193, 23] on span "Download file" at bounding box center [1200, 23] width 74 height 14
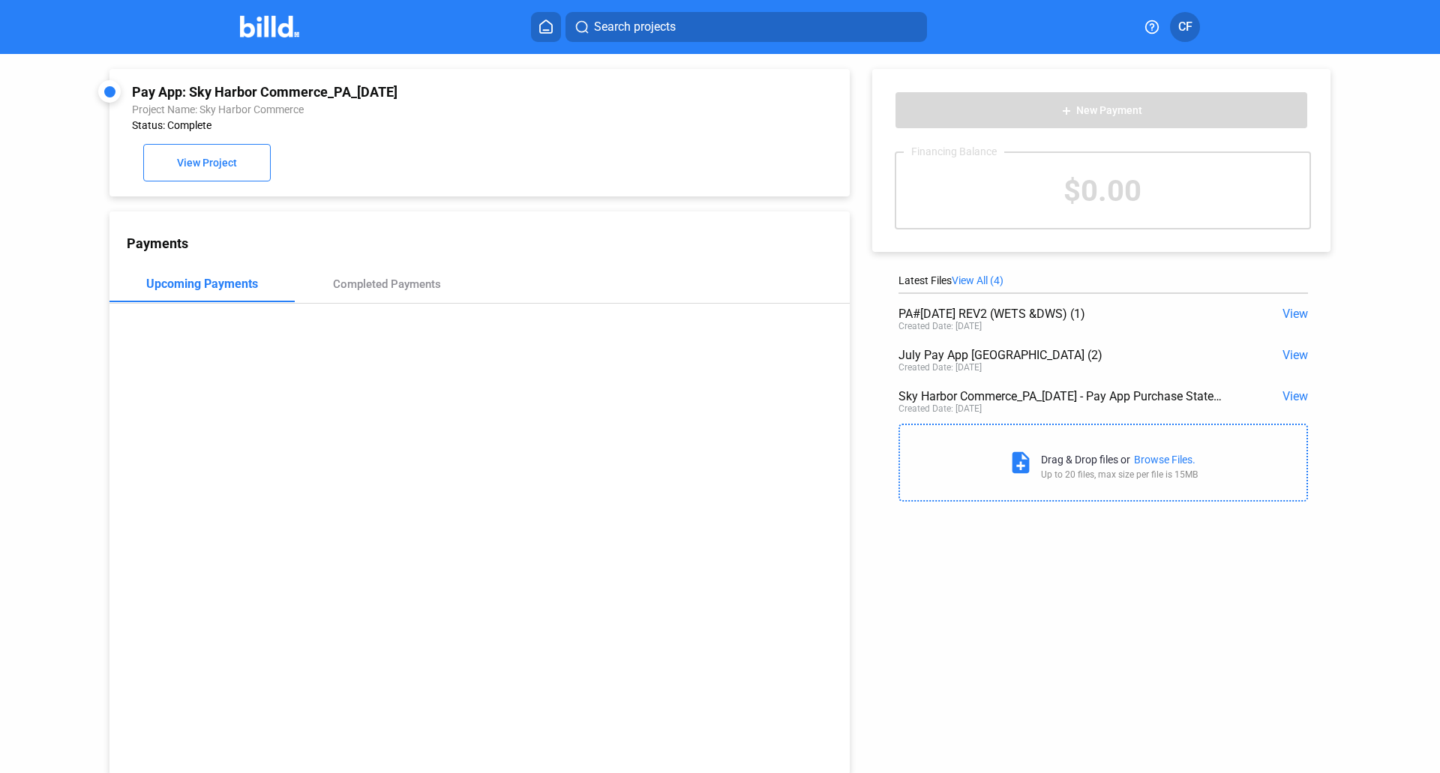
click at [1283, 316] on span "View" at bounding box center [1296, 314] width 26 height 14
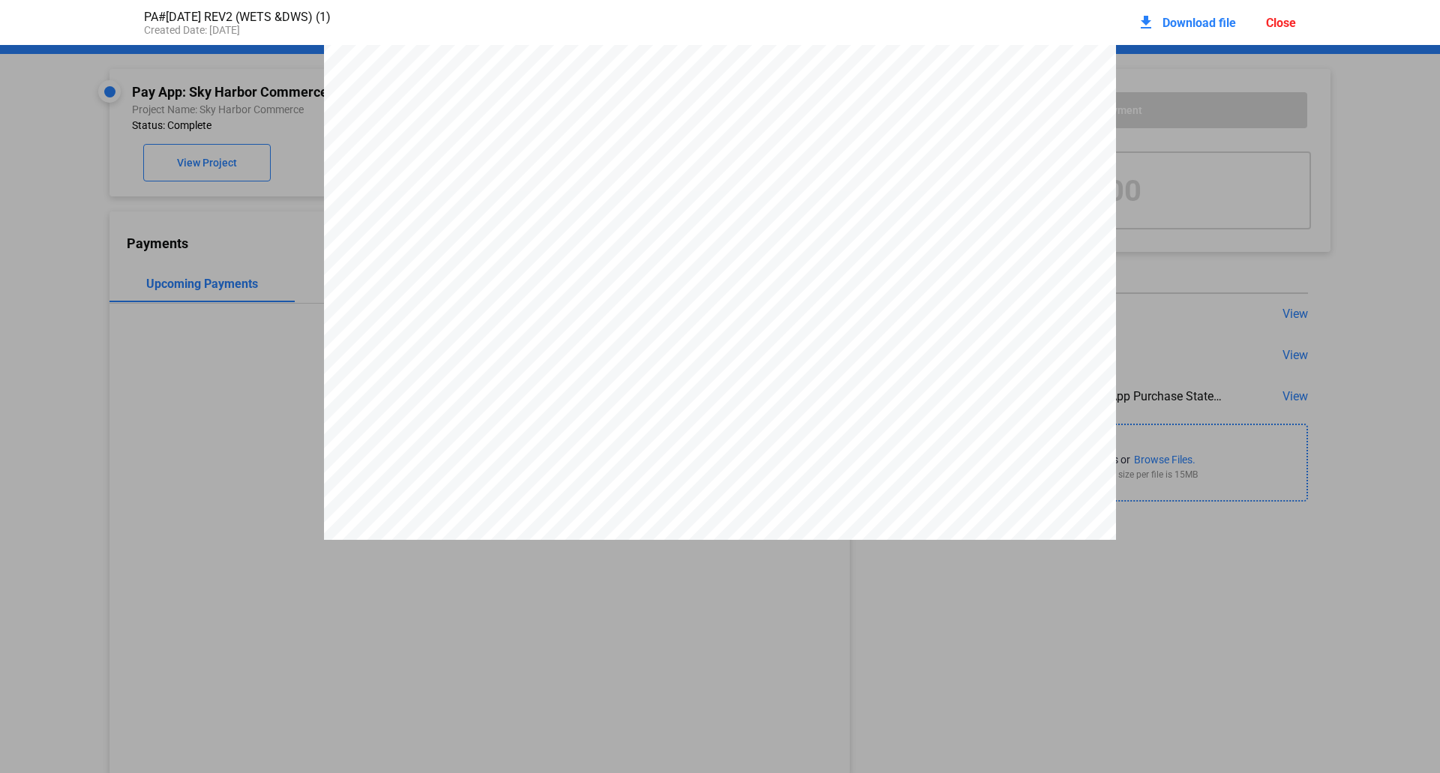
click at [1211, 23] on span "Download file" at bounding box center [1200, 23] width 74 height 14
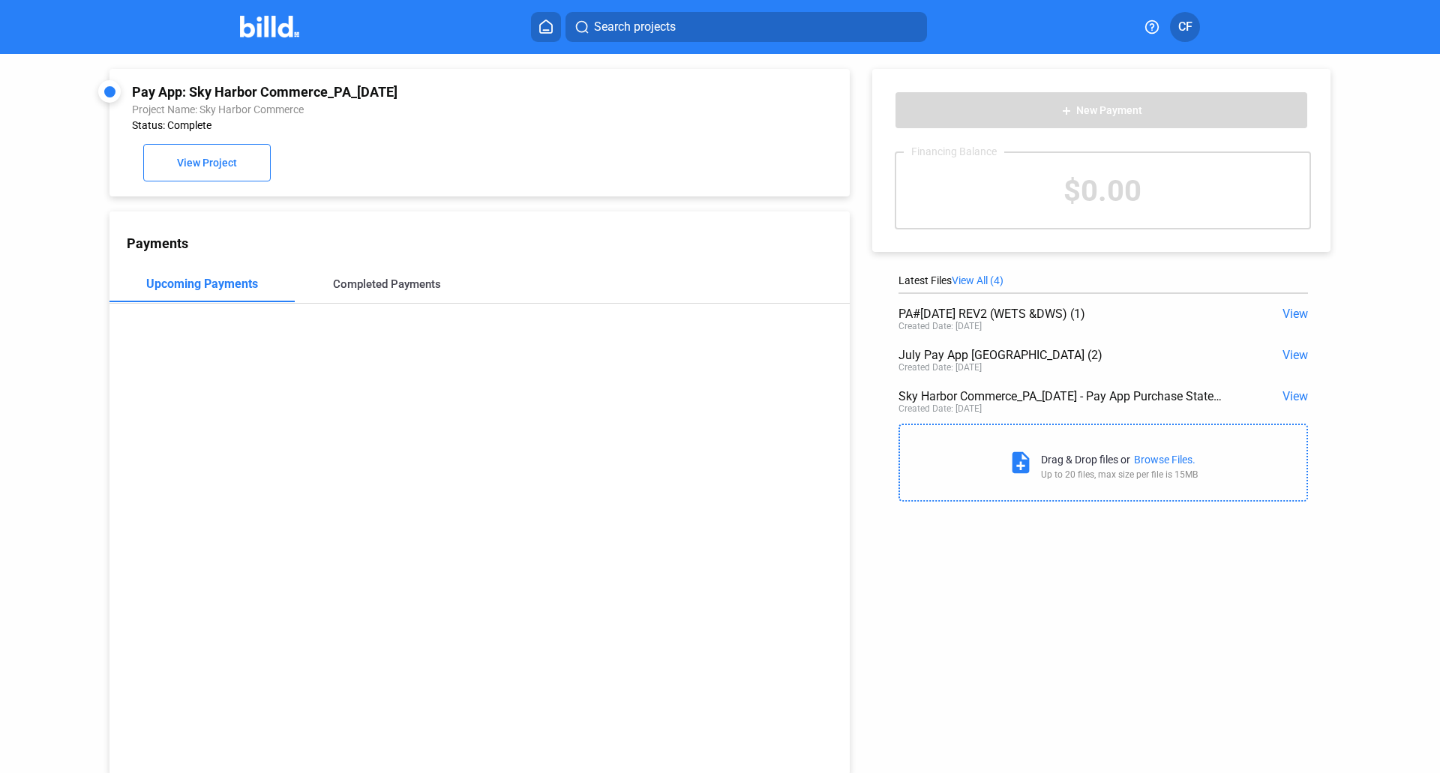
click at [375, 290] on div "Completed Payments" at bounding box center [387, 285] width 108 height 14
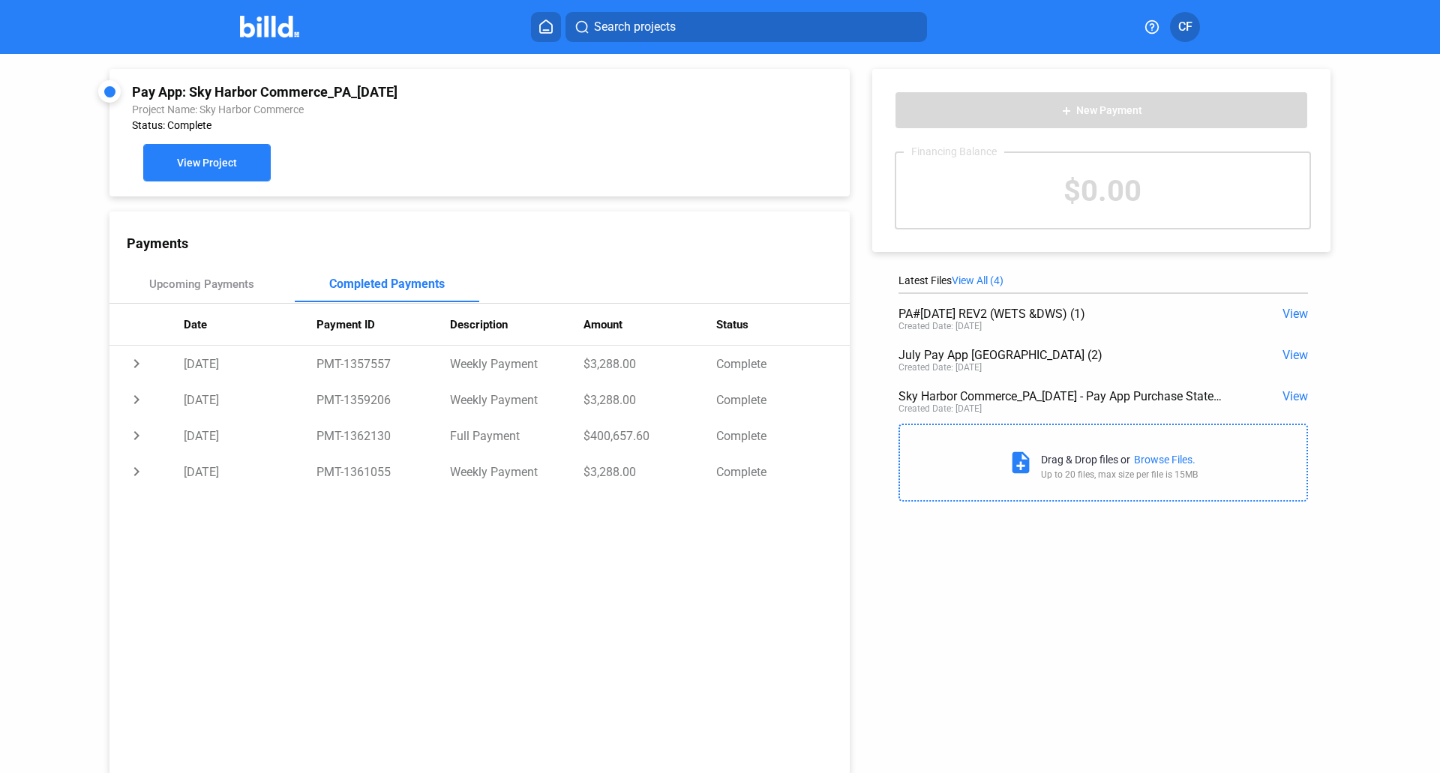
click at [207, 164] on span "View Project" at bounding box center [207, 164] width 60 height 12
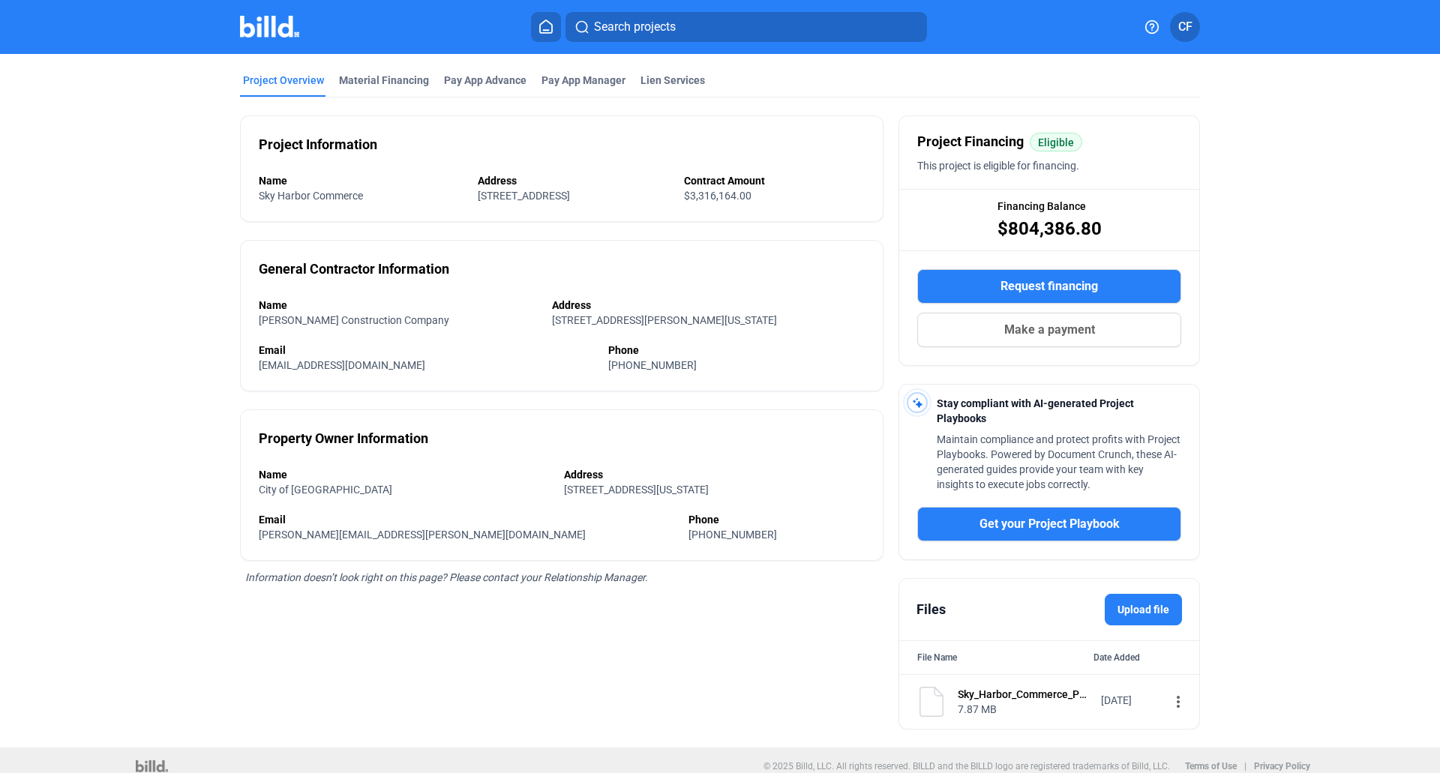
scroll to position [75, 0]
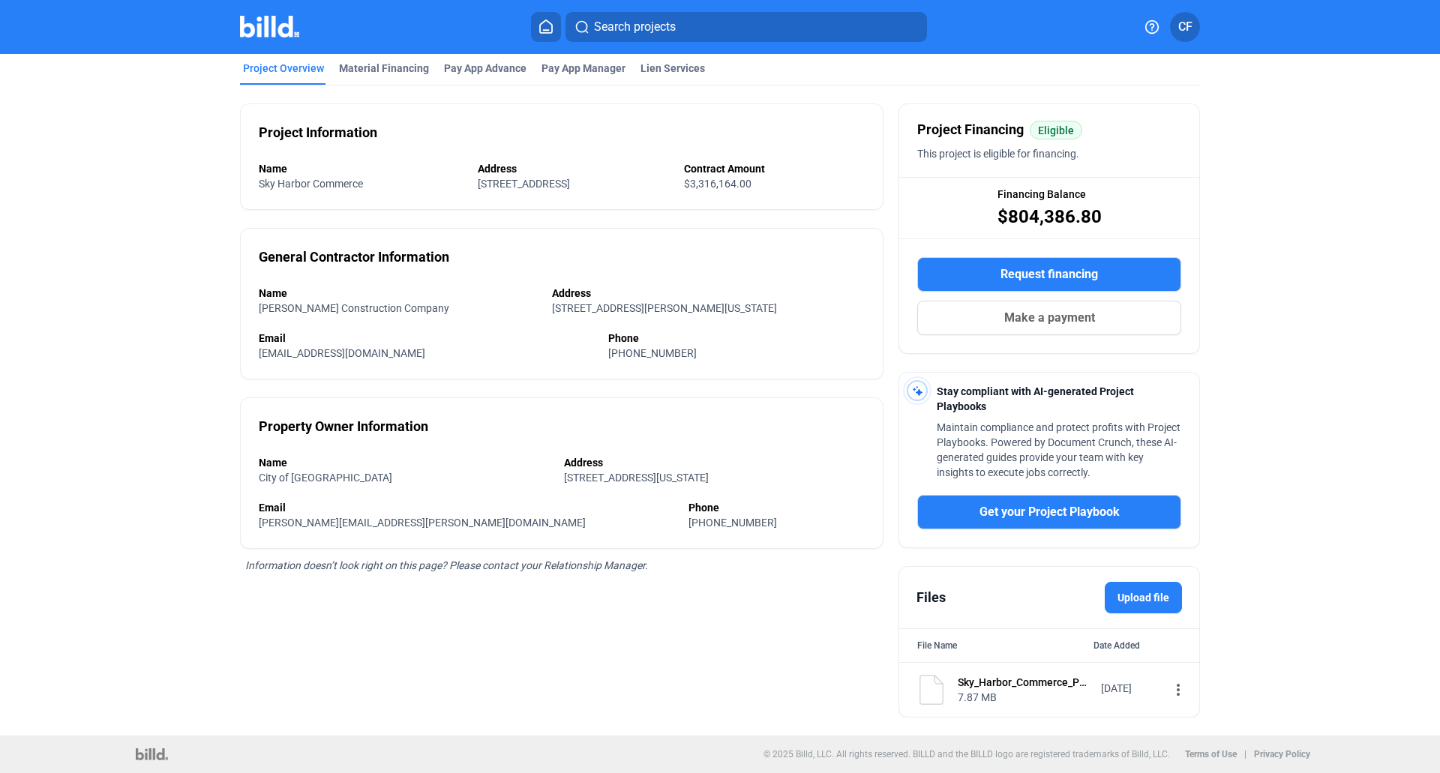
click at [1170, 691] on mat-icon "more_vert" at bounding box center [1179, 690] width 18 height 18
click at [1200, 744] on button "Download" at bounding box center [1264, 753] width 210 height 36
click at [496, 72] on div "Pay App Advance" at bounding box center [485, 68] width 83 height 15
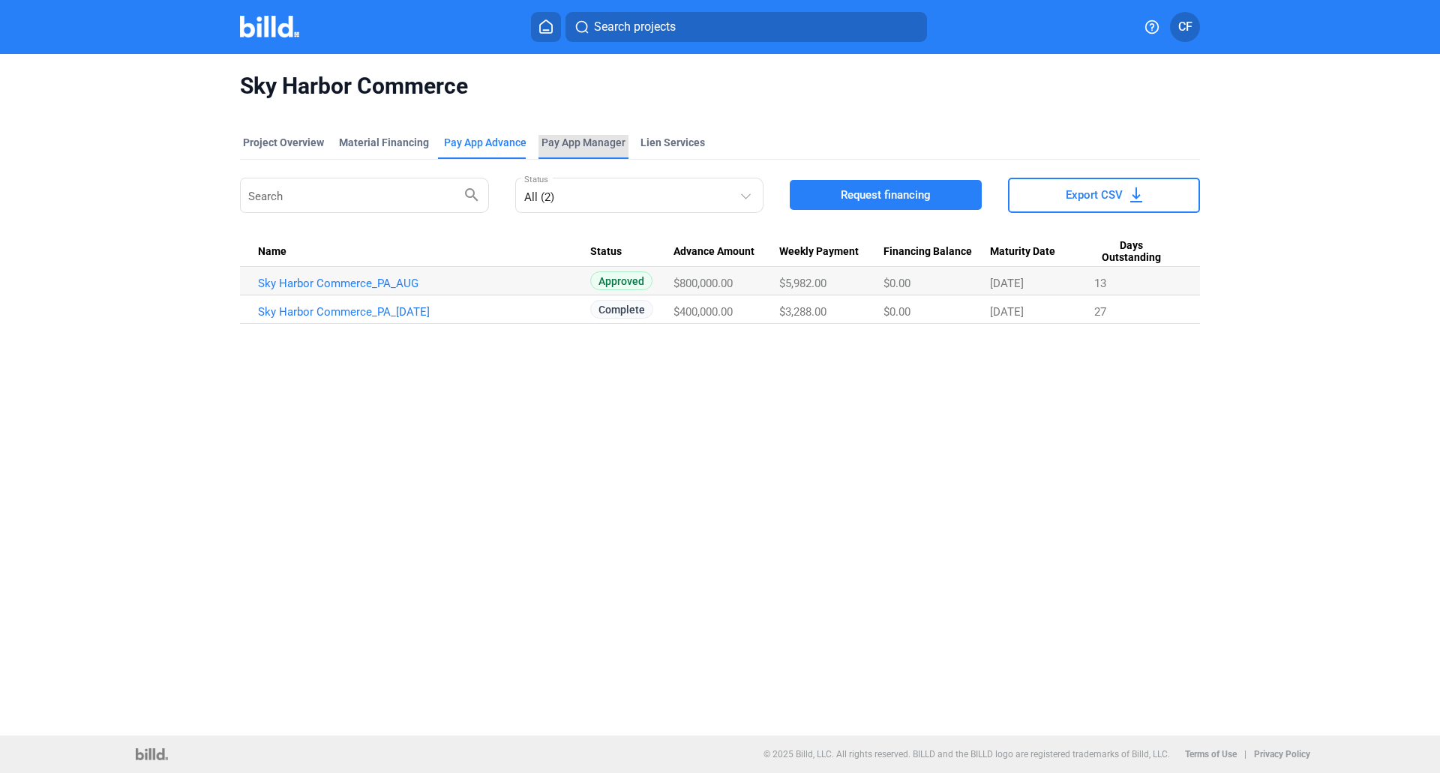
click at [582, 139] on span "Pay App Manager" at bounding box center [584, 142] width 84 height 15
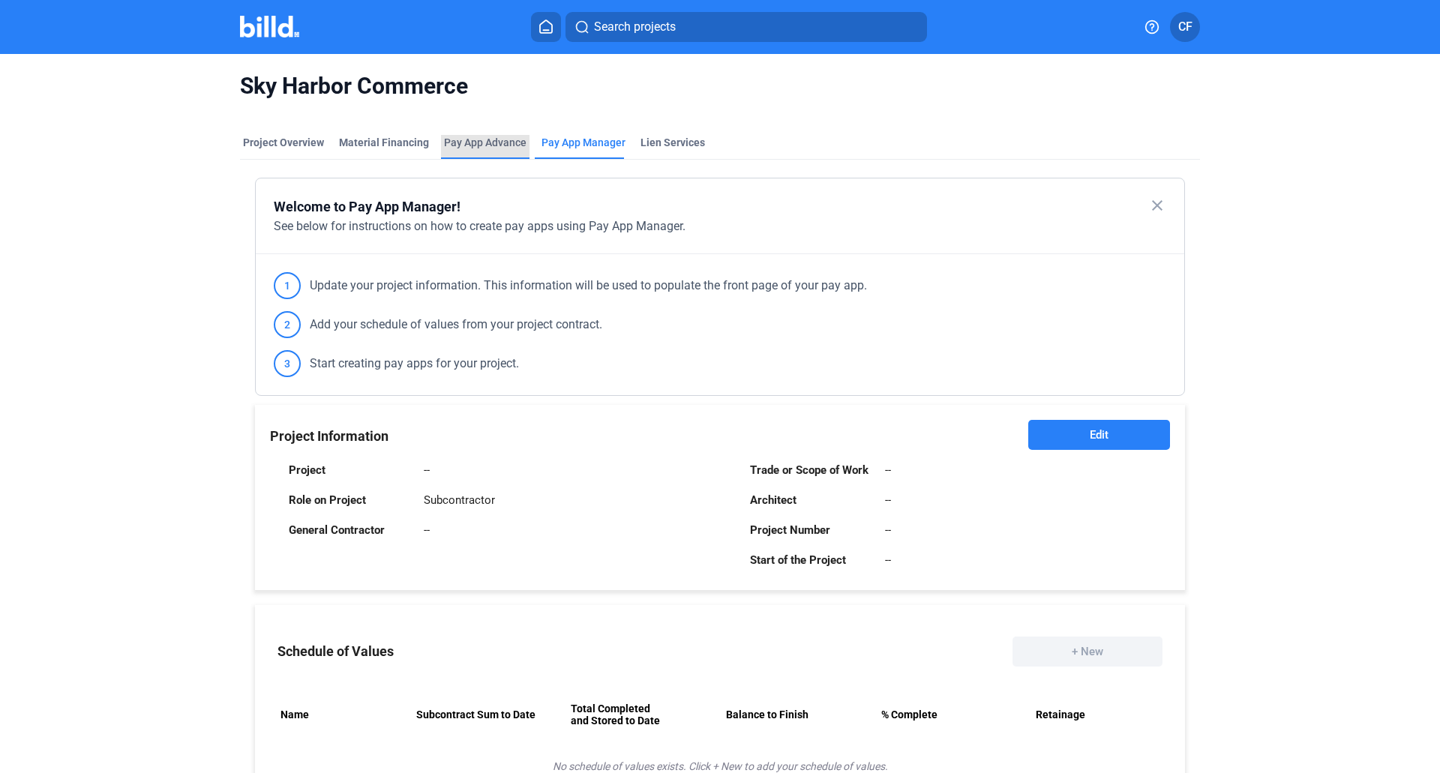
click at [480, 142] on div "Pay App Advance" at bounding box center [485, 142] width 83 height 15
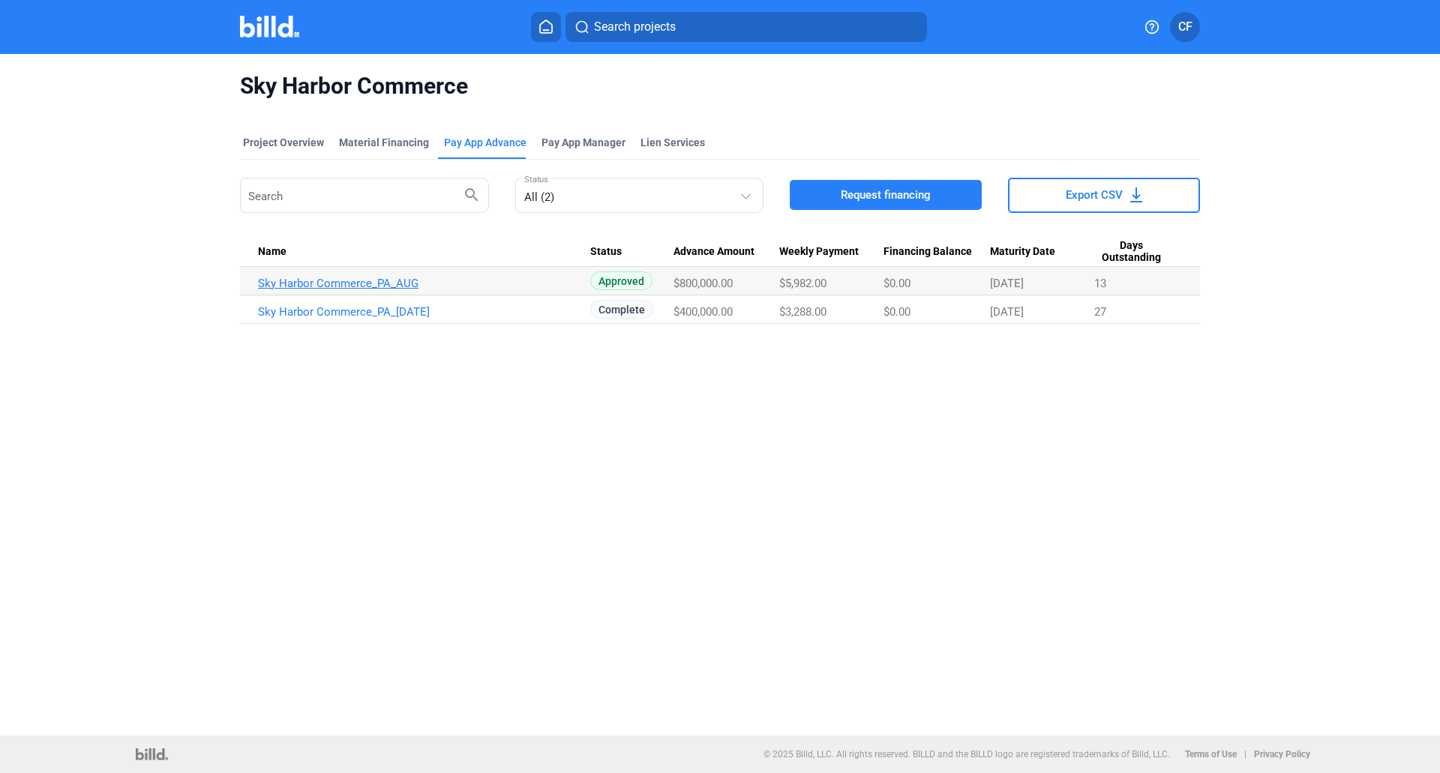
click at [385, 284] on link "Sky Harbor Commerce_PA_AUG" at bounding box center [424, 284] width 332 height 14
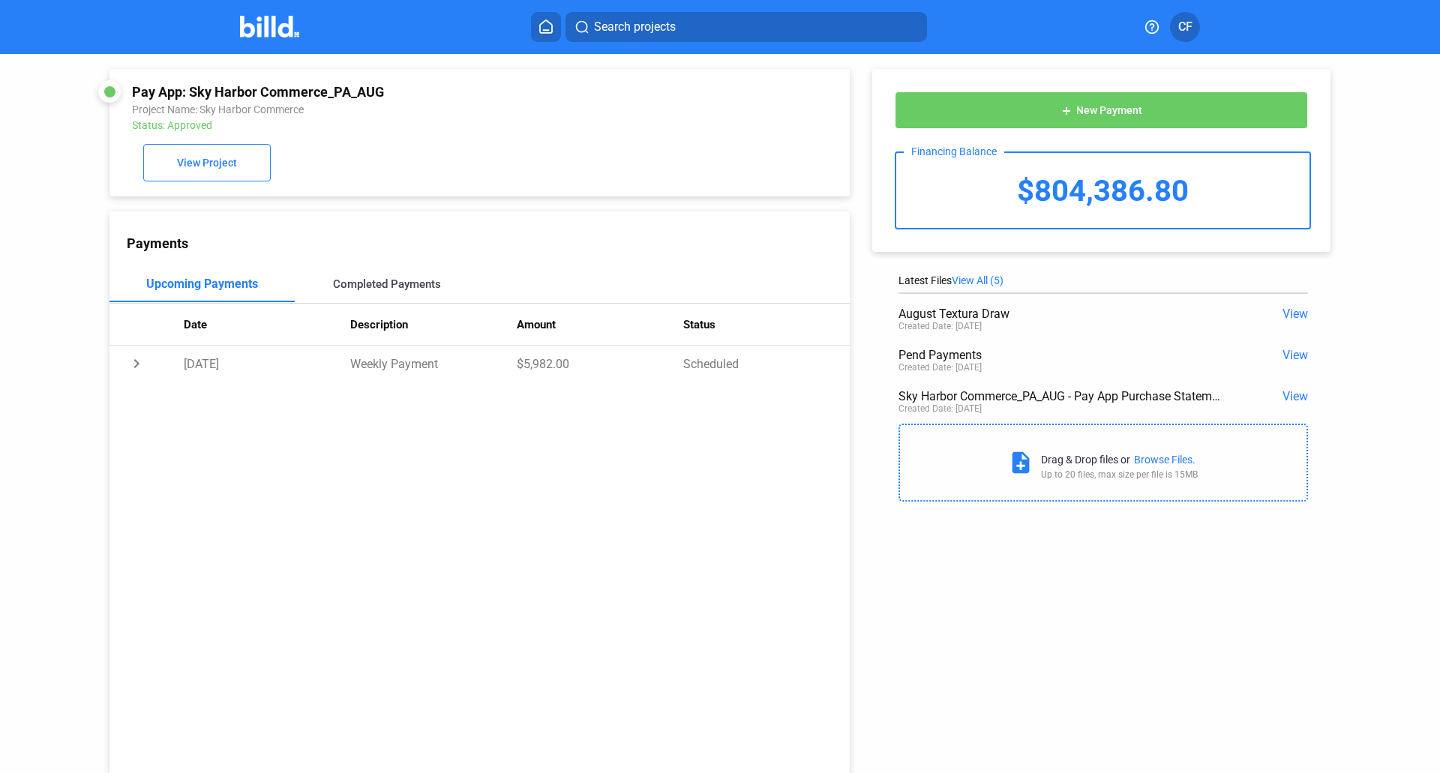
click at [392, 287] on div "Completed Payments" at bounding box center [387, 285] width 108 height 14
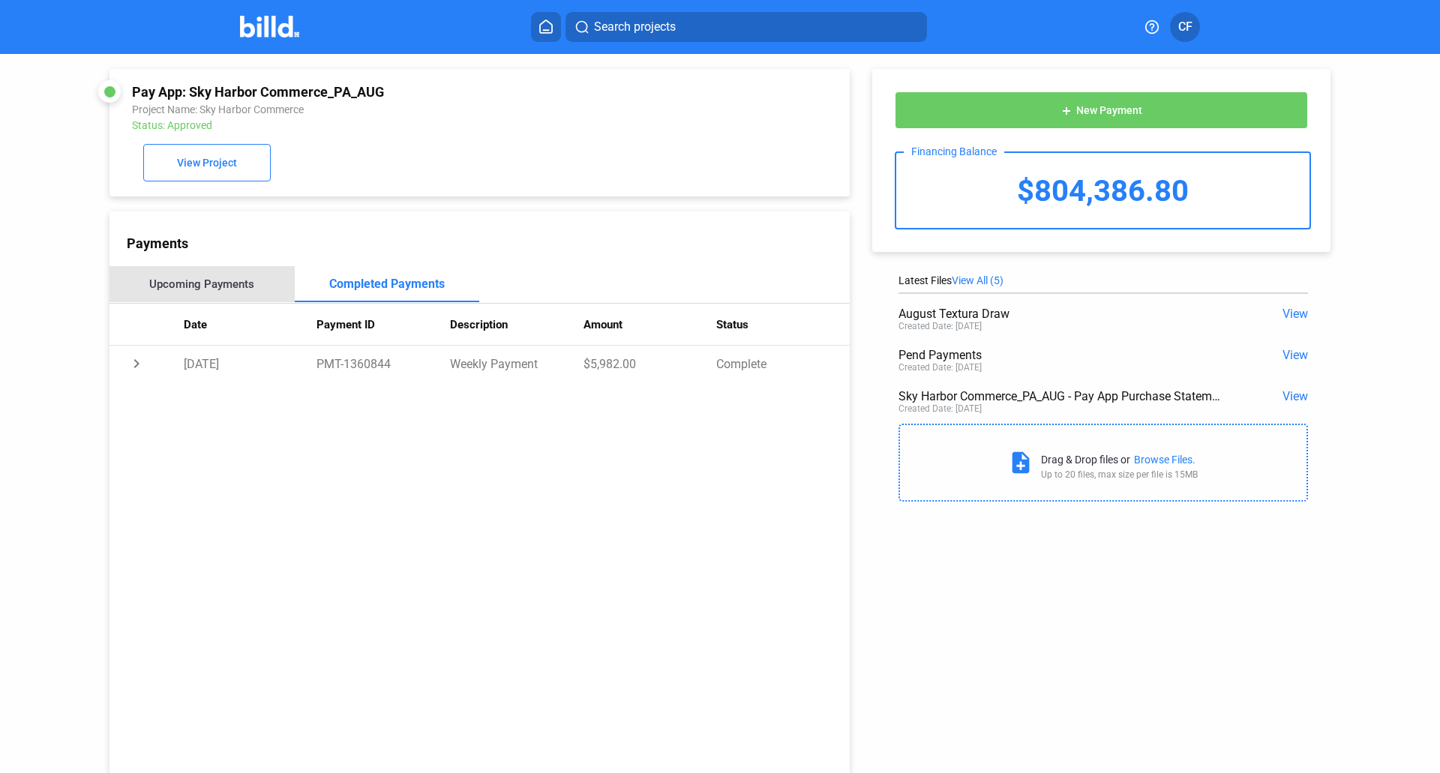
click at [236, 294] on div "Upcoming Payments" at bounding box center [202, 284] width 185 height 36
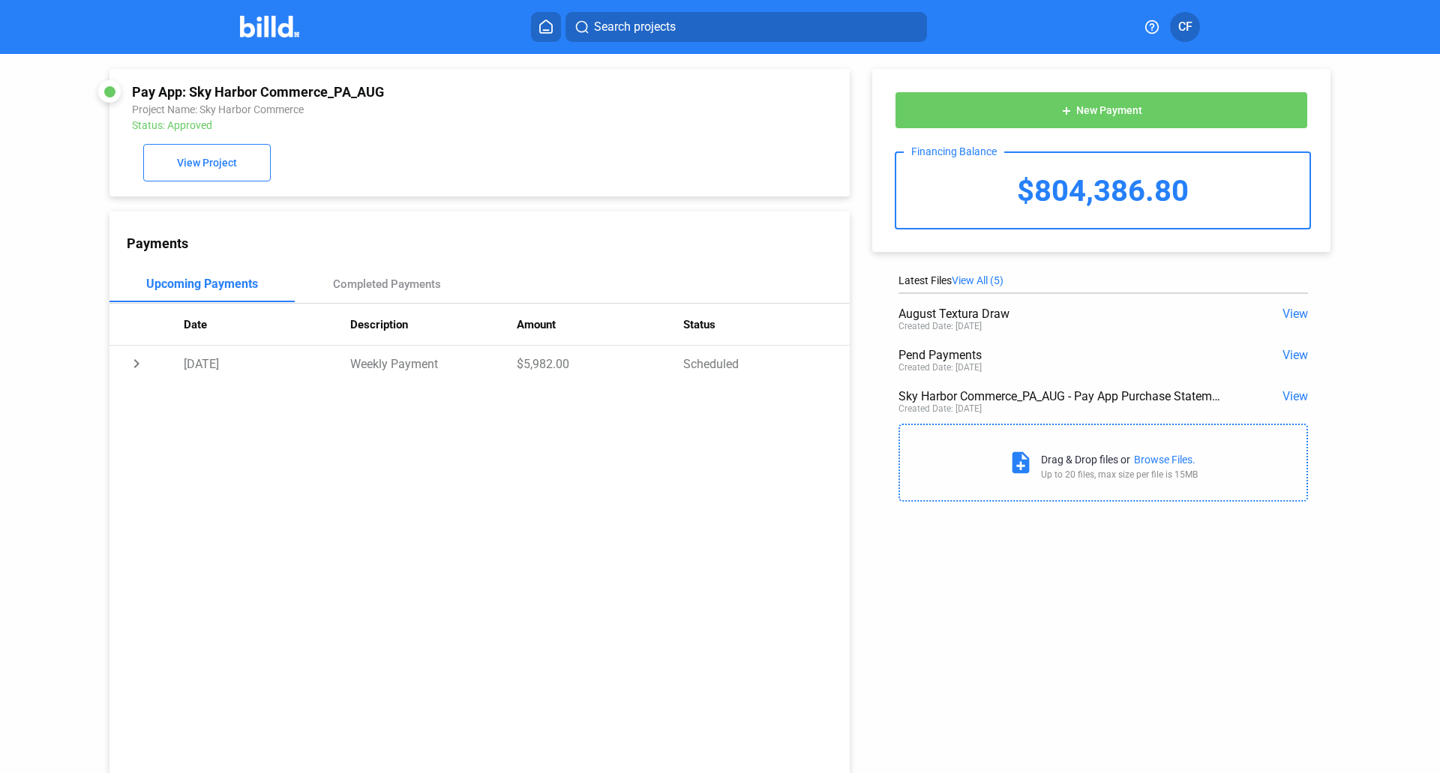
click at [1293, 397] on span "View" at bounding box center [1296, 396] width 26 height 14
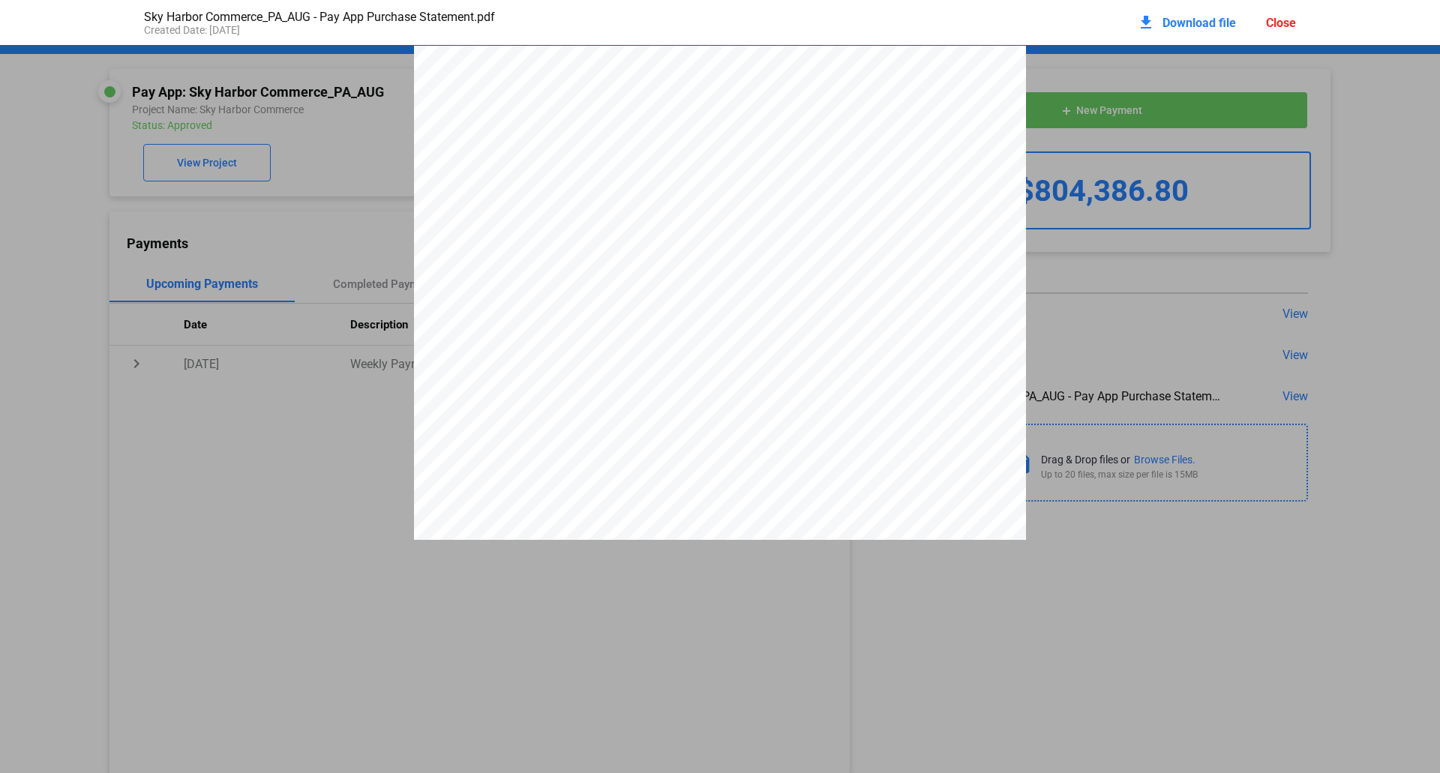
scroll to position [8, 0]
click at [1188, 24] on span "Download file" at bounding box center [1200, 23] width 74 height 14
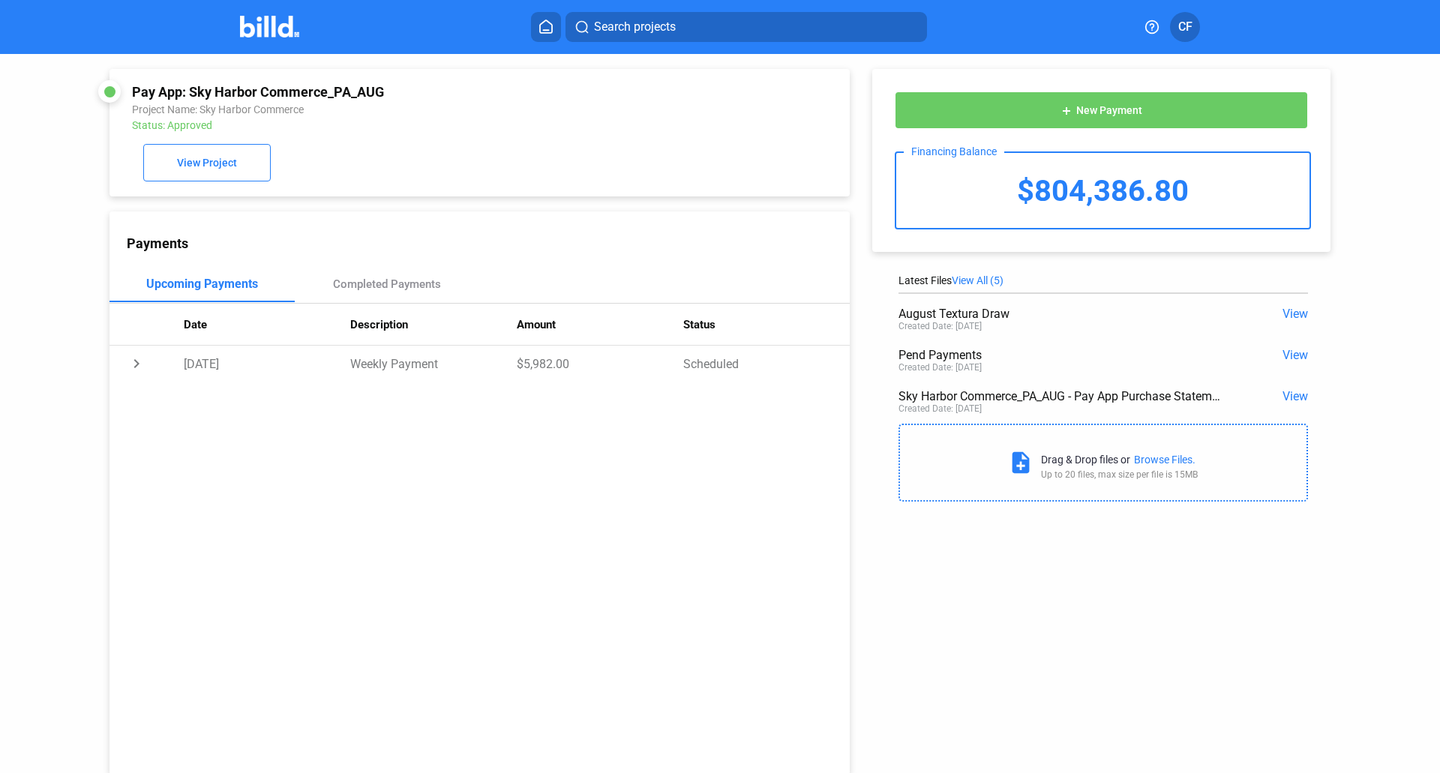
click at [1296, 356] on span "View" at bounding box center [1296, 355] width 26 height 14
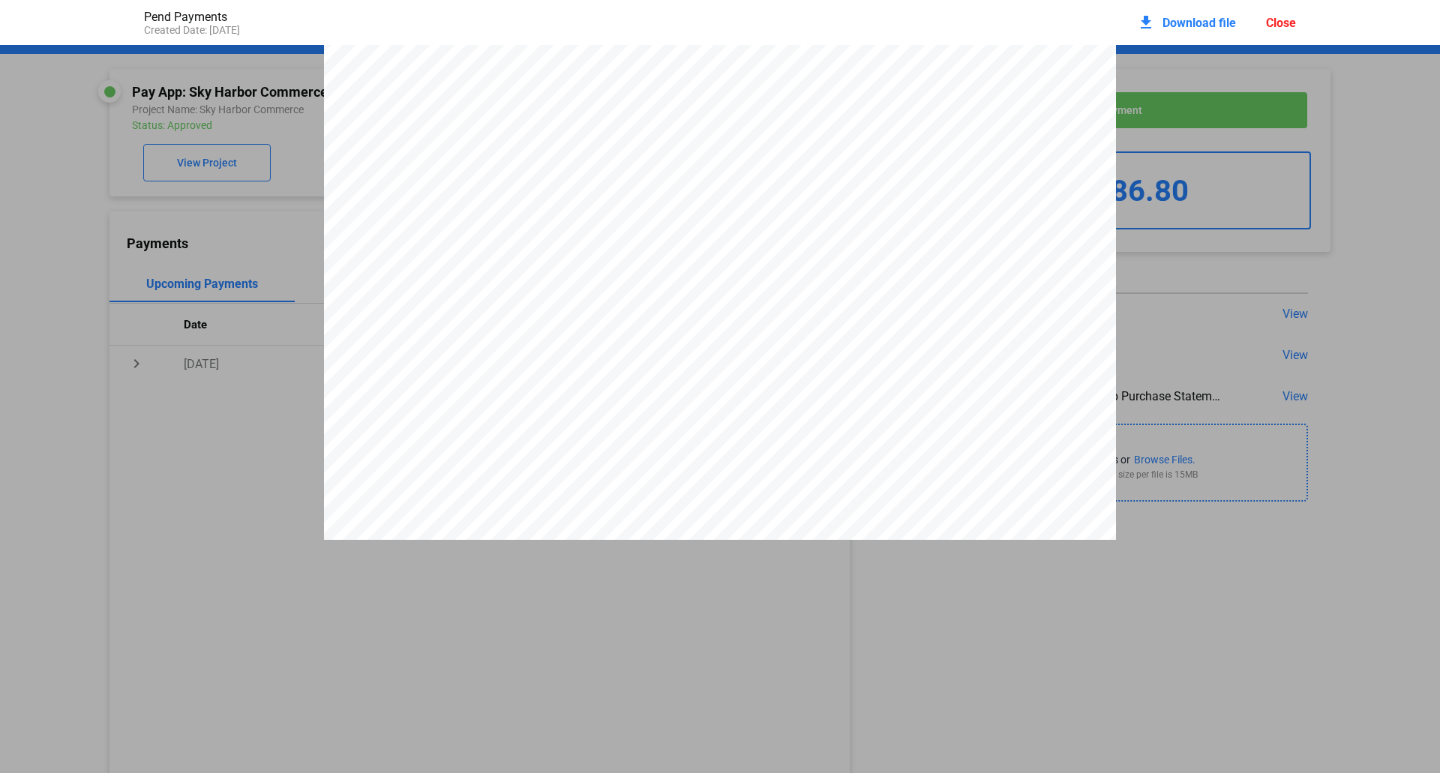
click at [1194, 23] on span "Download file" at bounding box center [1200, 23] width 74 height 14
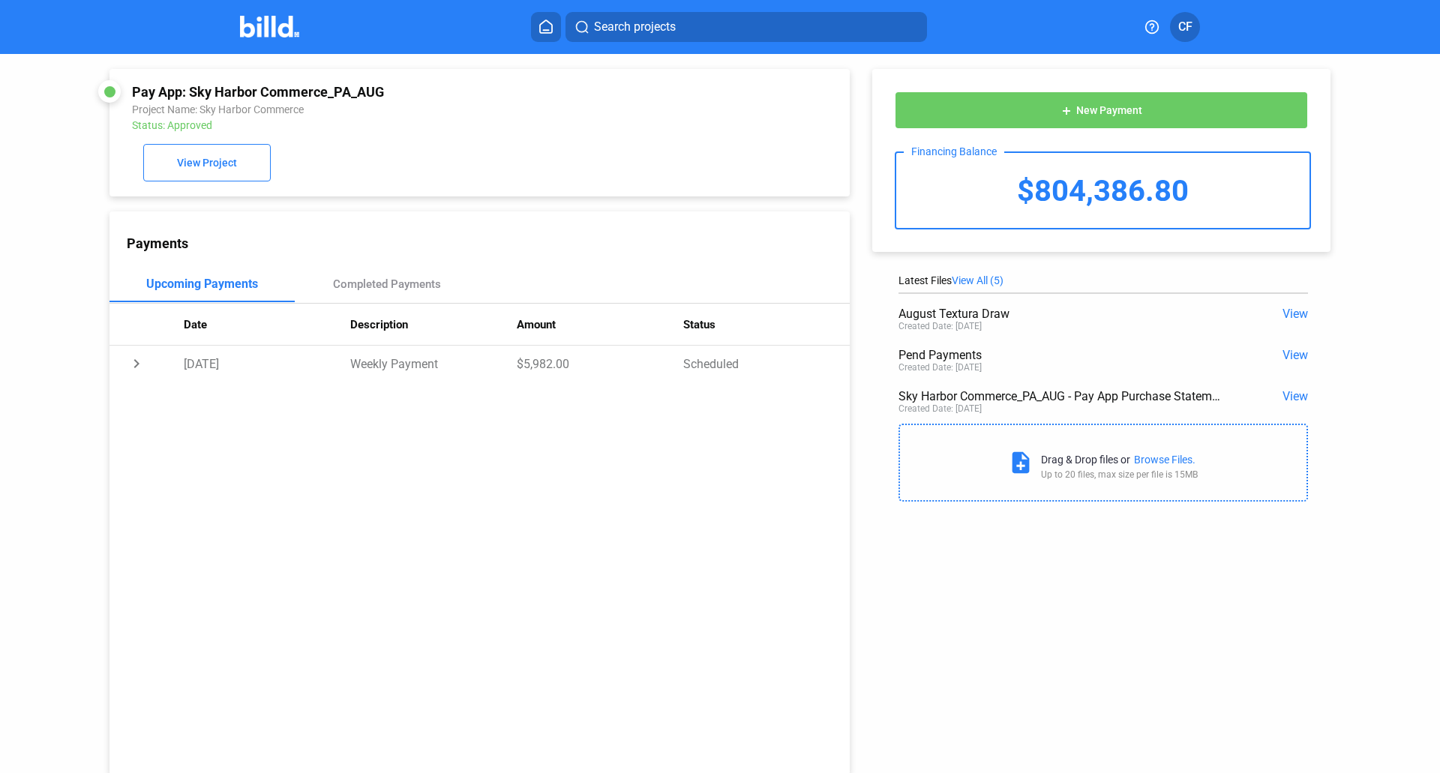
click at [1296, 314] on span "View" at bounding box center [1296, 314] width 26 height 14
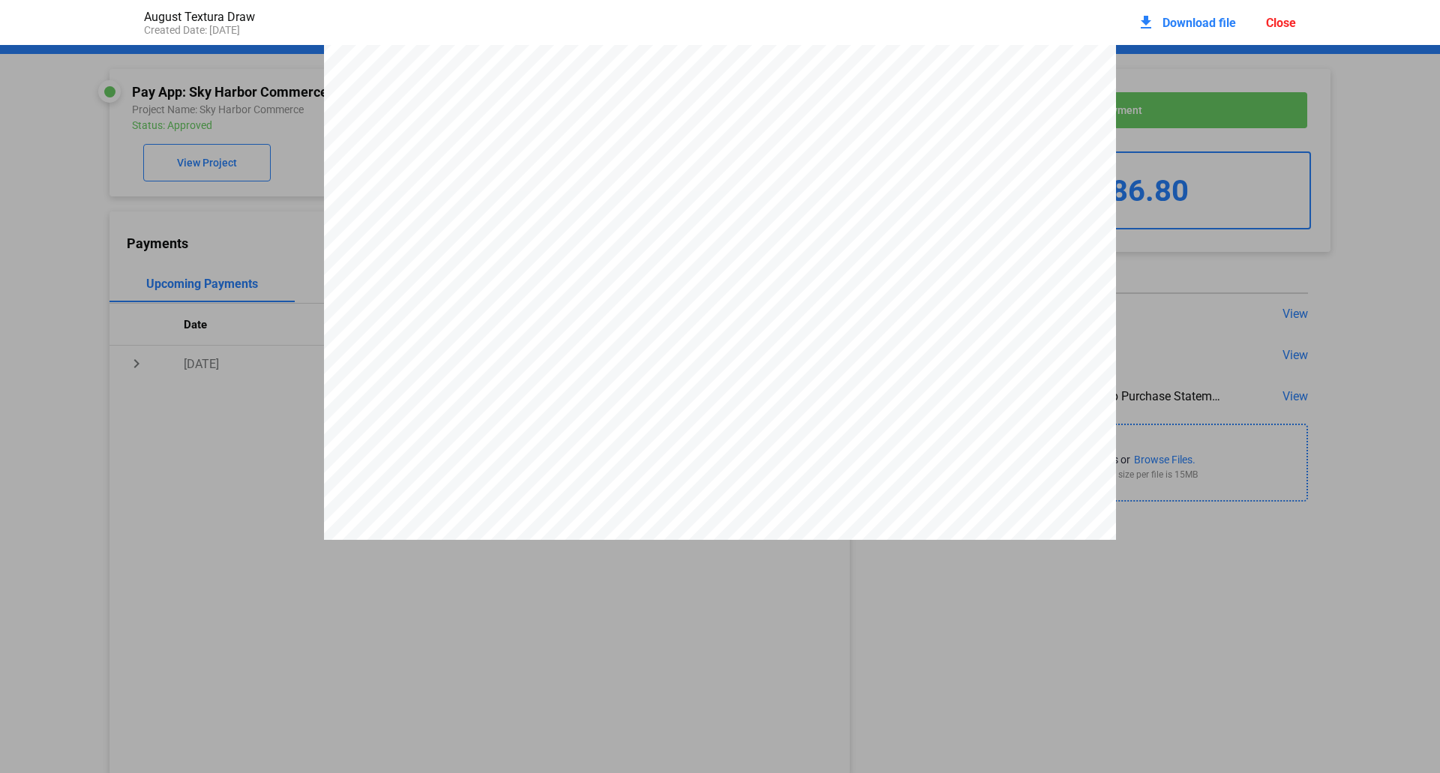
click at [1190, 24] on span "Download file" at bounding box center [1200, 23] width 74 height 14
